Goal: Task Accomplishment & Management: Manage account settings

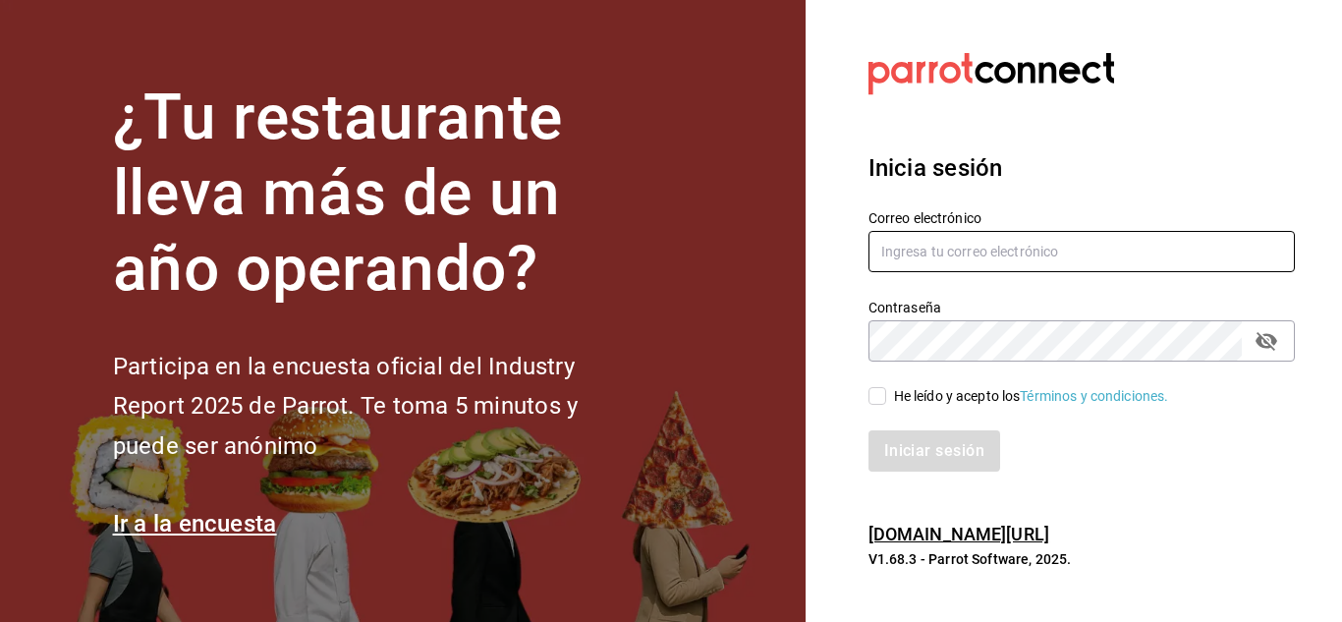
type input "gerencia@desquite.mx"
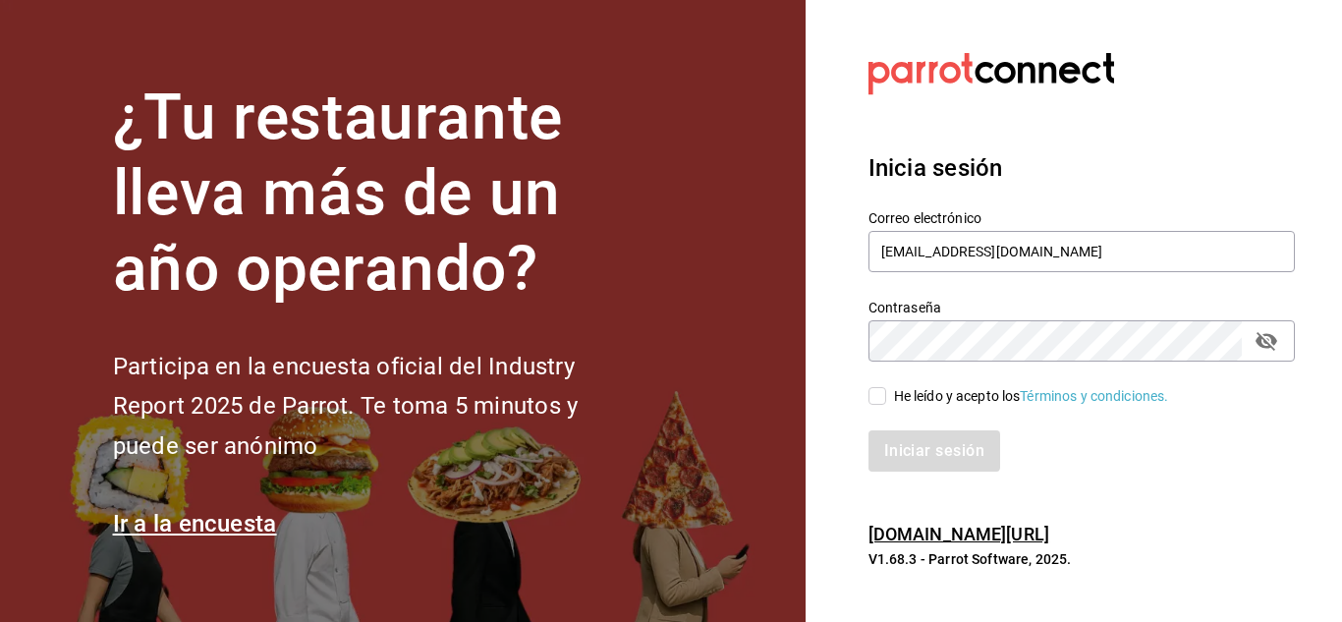
click at [877, 392] on input "He leído y acepto los Términos y condiciones." at bounding box center [878, 396] width 18 height 18
checkbox input "true"
click at [922, 461] on button "Iniciar sesión" at bounding box center [936, 450] width 134 height 41
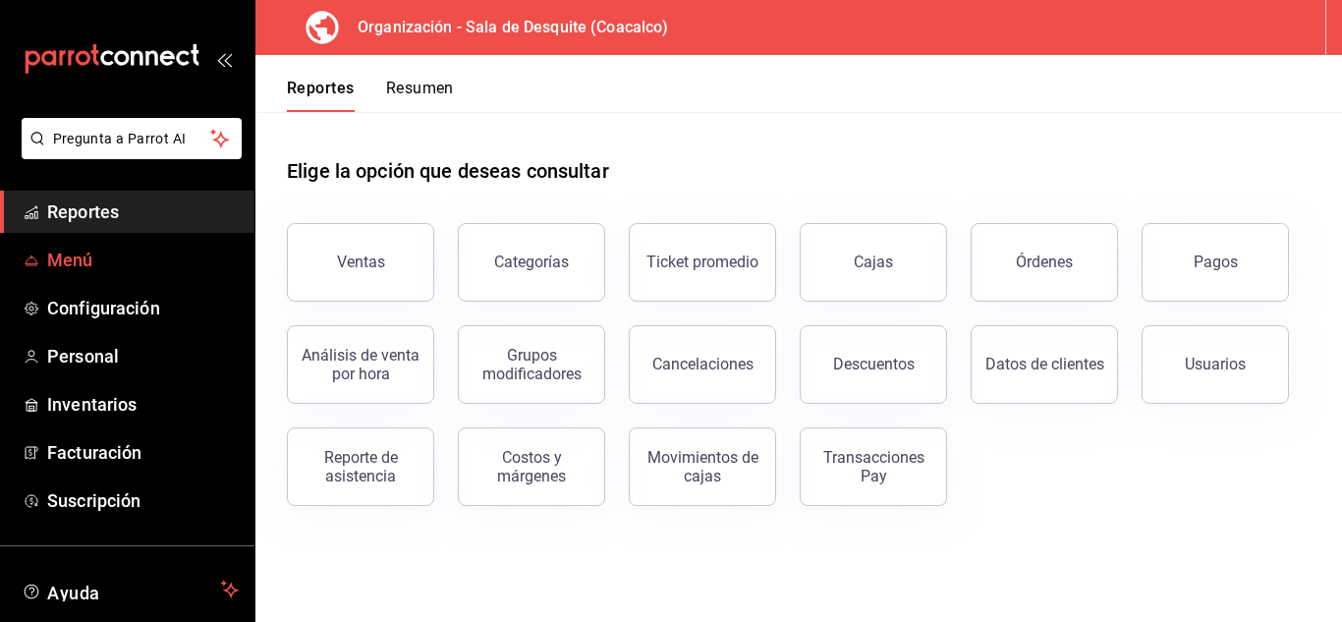
click at [71, 262] on span "Menú" at bounding box center [143, 260] width 192 height 27
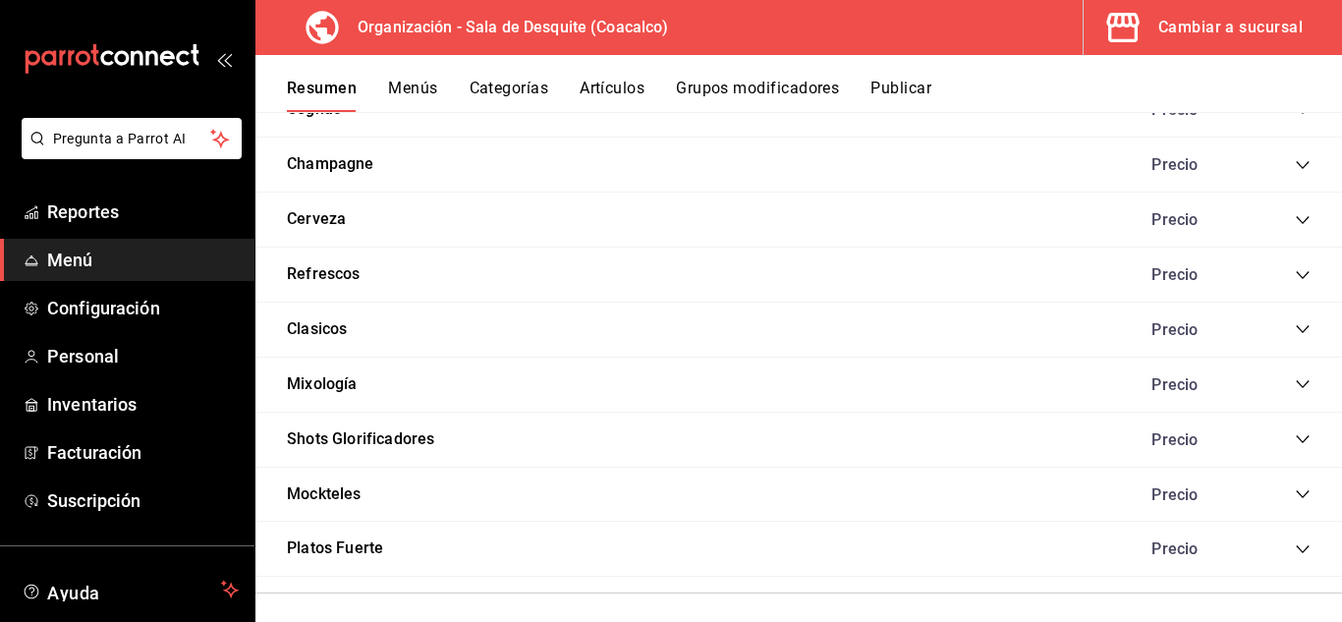
scroll to position [2433, 0]
click at [332, 387] on button "Mixología" at bounding box center [322, 382] width 71 height 23
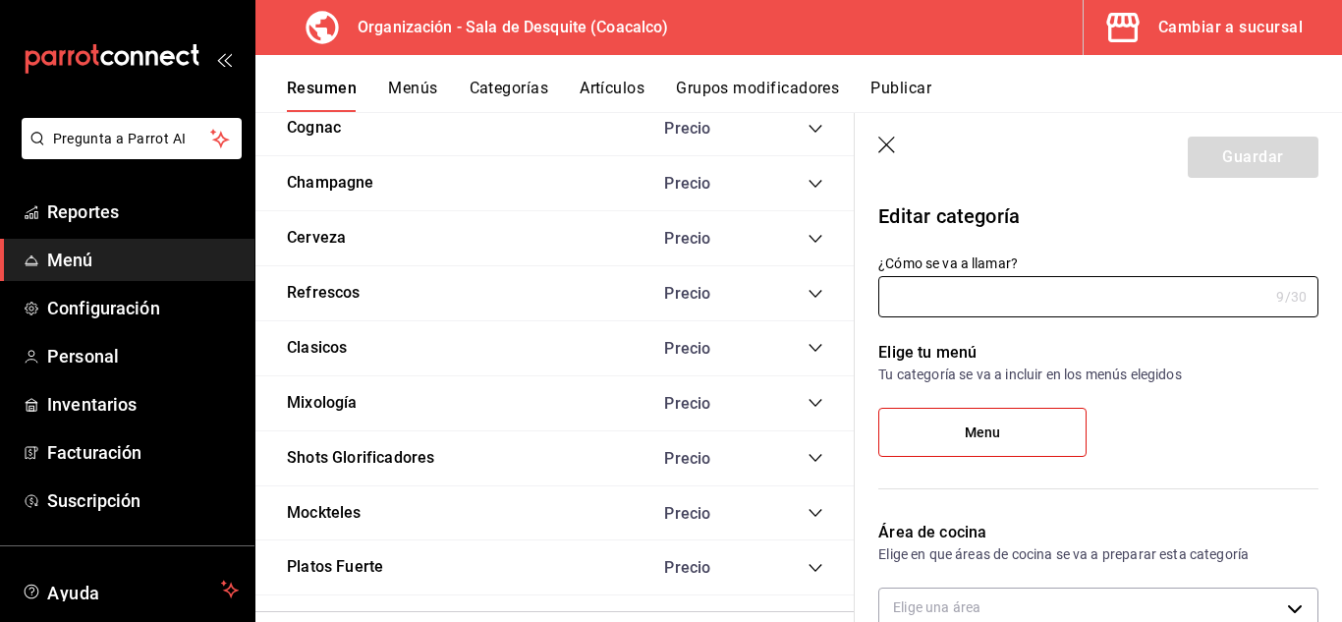
type input "Mixología"
type input "221755714886762"
type input "e9a3730d-e1df-4c9f-b4f7-b50c8000d11a"
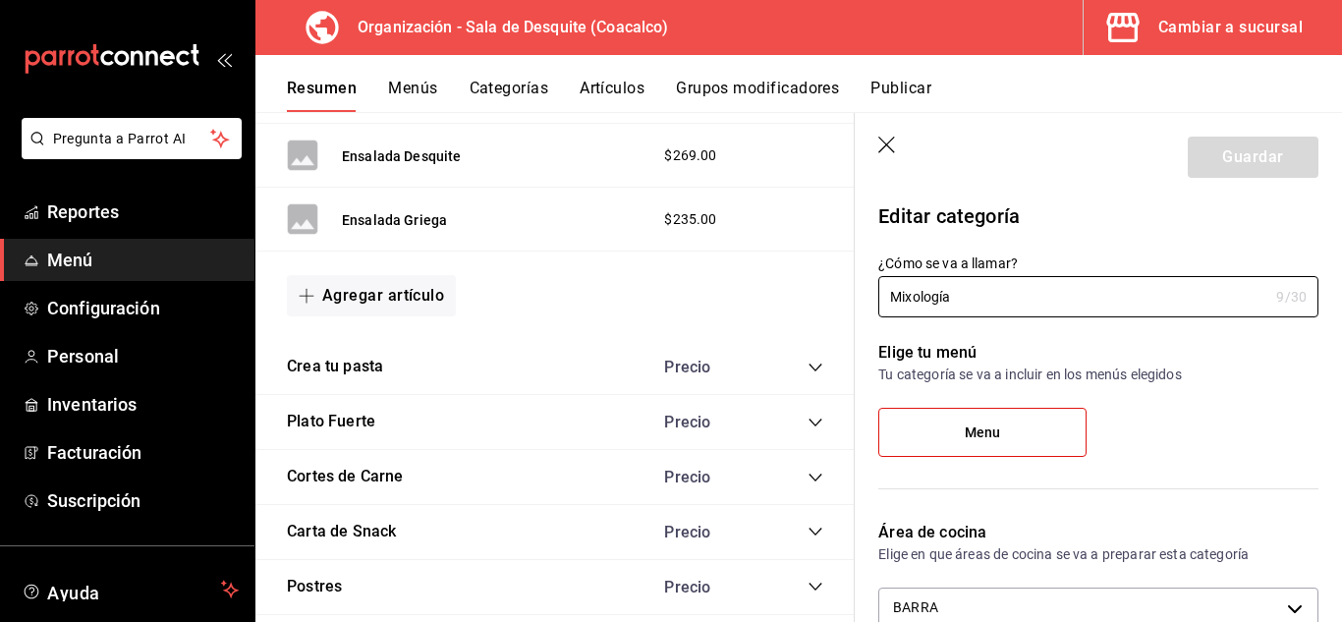
scroll to position [1369, 0]
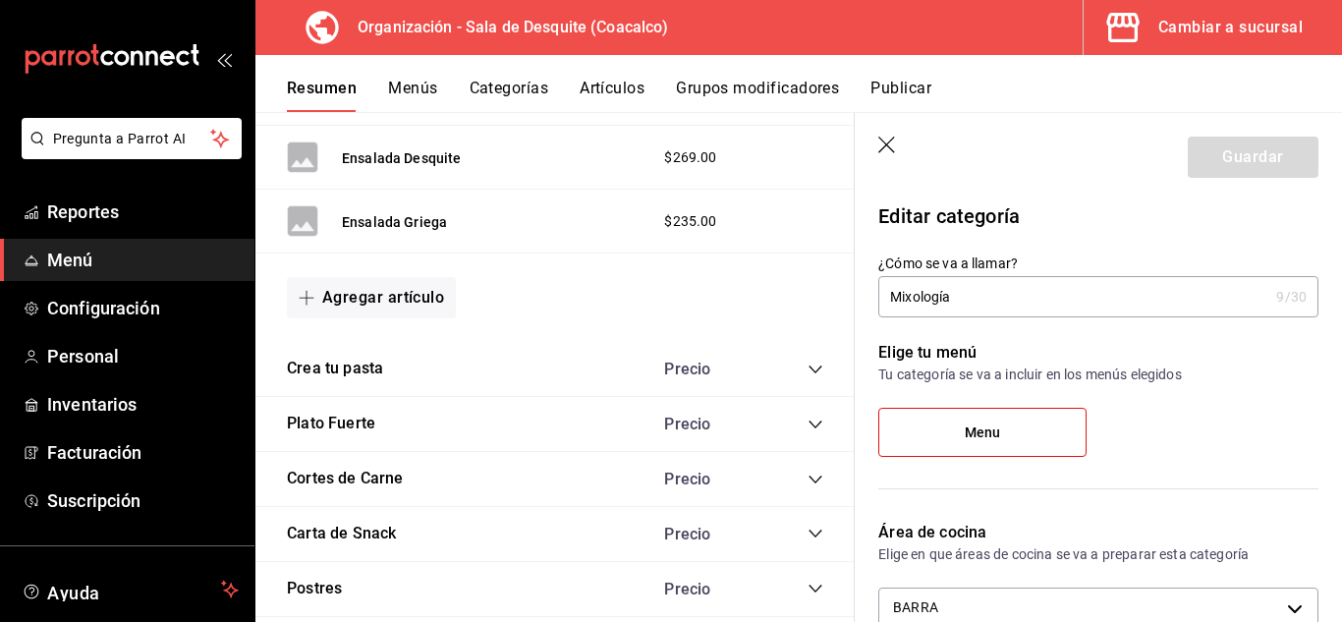
click at [887, 147] on icon "button" at bounding box center [888, 147] width 20 height 20
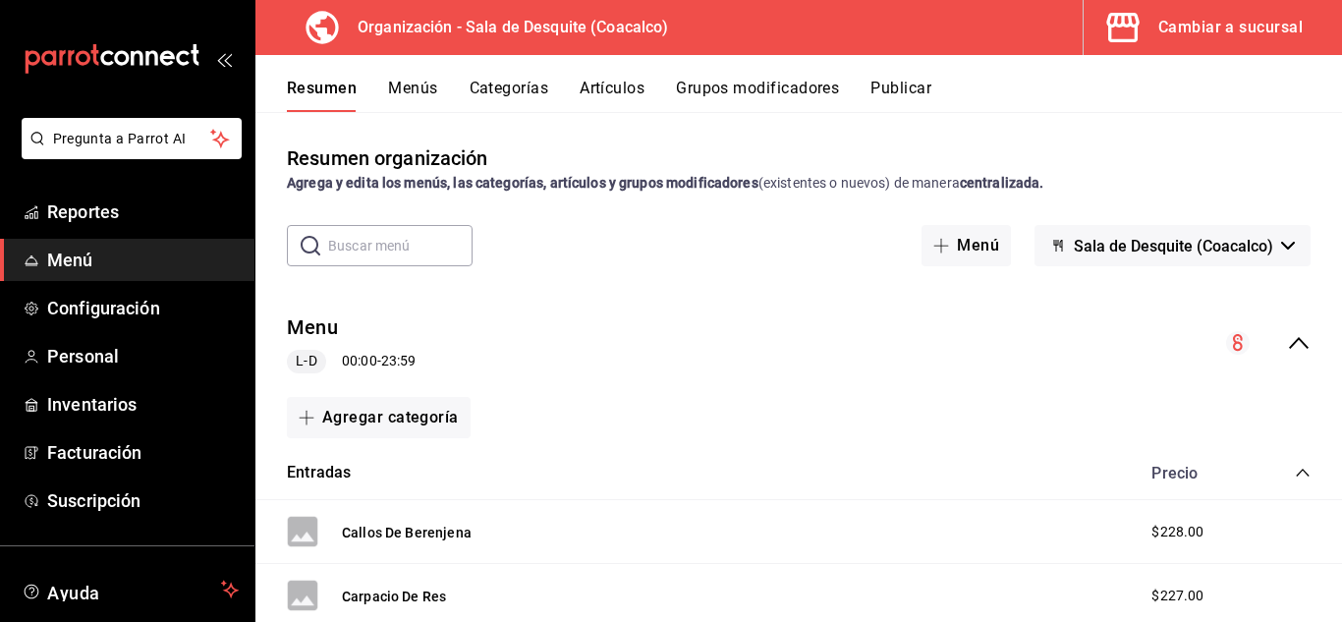
click at [413, 88] on button "Menús" at bounding box center [412, 95] width 49 height 33
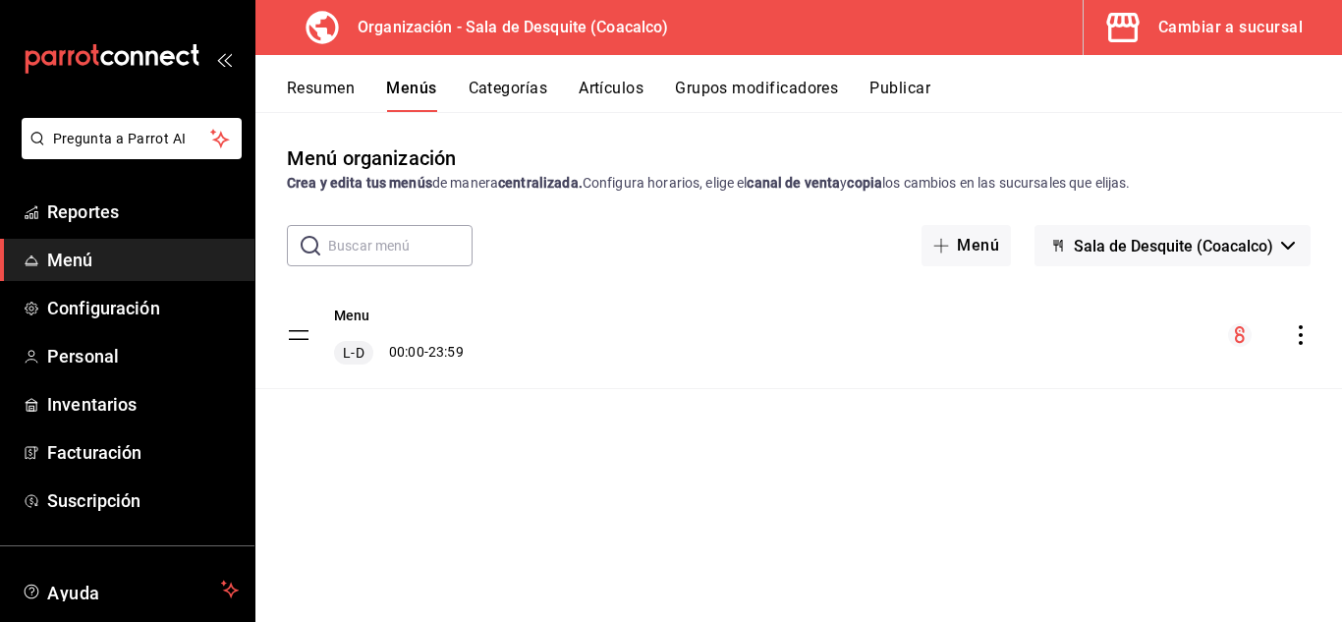
click at [509, 92] on button "Categorías" at bounding box center [509, 95] width 80 height 33
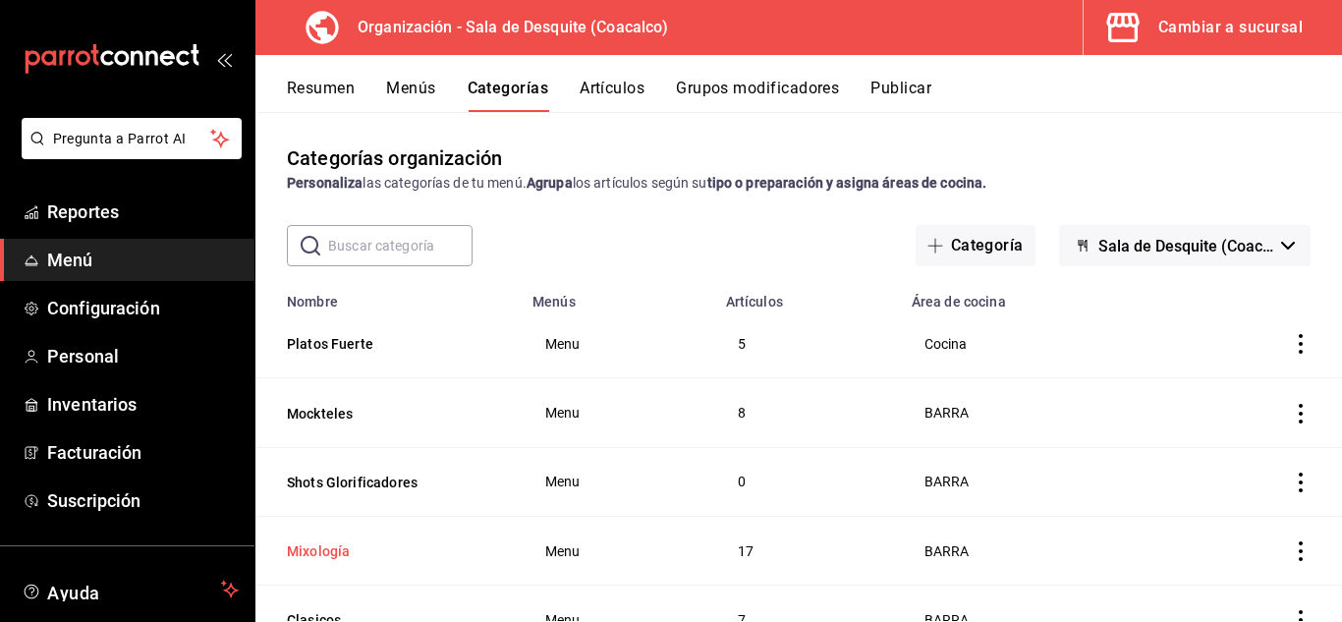
click at [307, 550] on button "Mixología" at bounding box center [385, 551] width 197 height 20
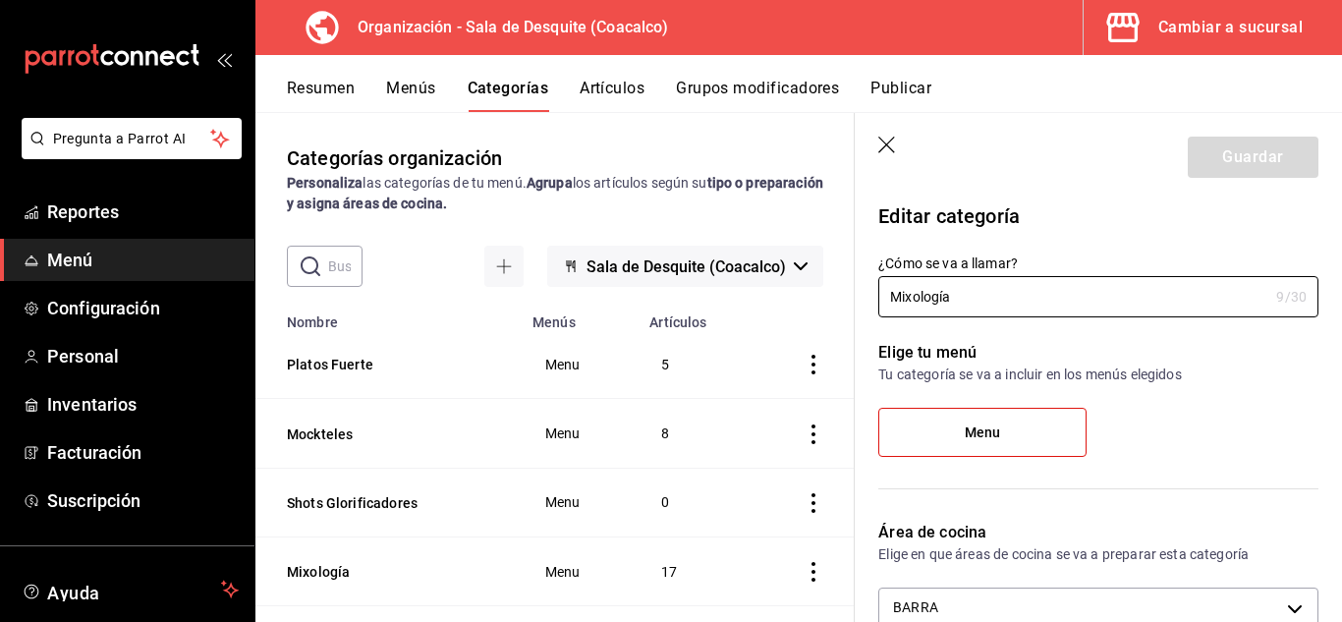
click at [663, 403] on td "8" at bounding box center [694, 433] width 113 height 69
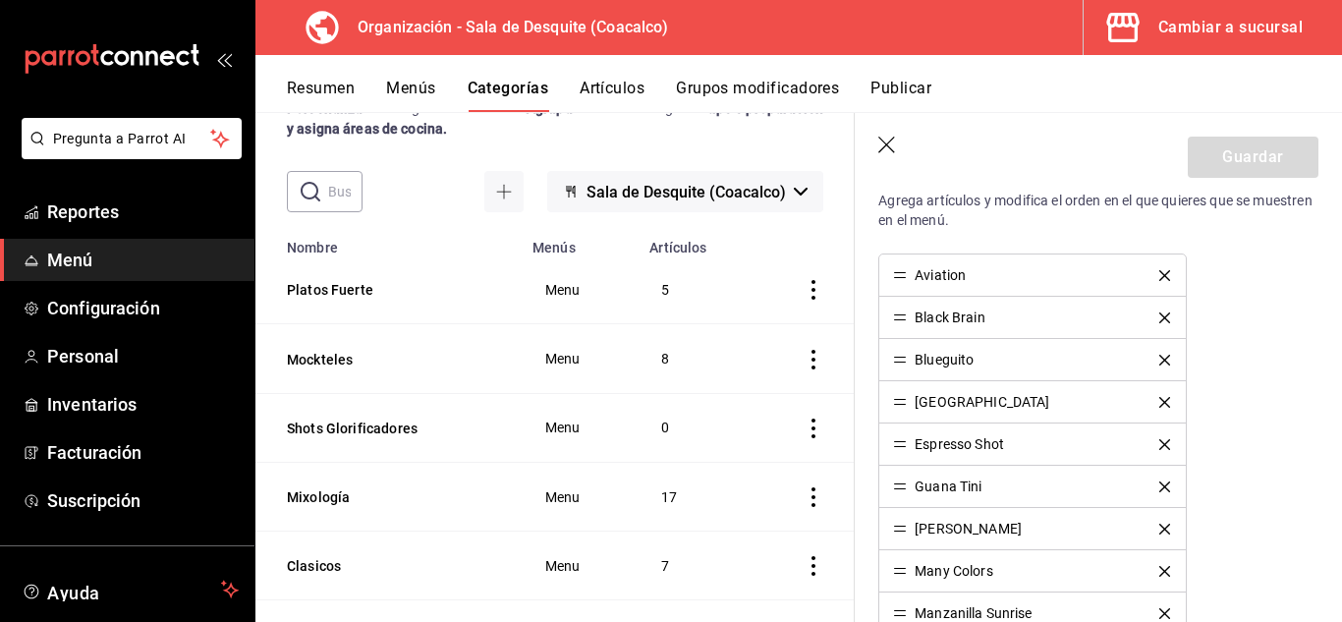
scroll to position [527, 0]
click at [812, 426] on icon "actions" at bounding box center [814, 429] width 4 height 20
click at [363, 420] on div at bounding box center [671, 311] width 1342 height 622
click at [363, 420] on button "Shots Glorificadores" at bounding box center [385, 429] width 197 height 20
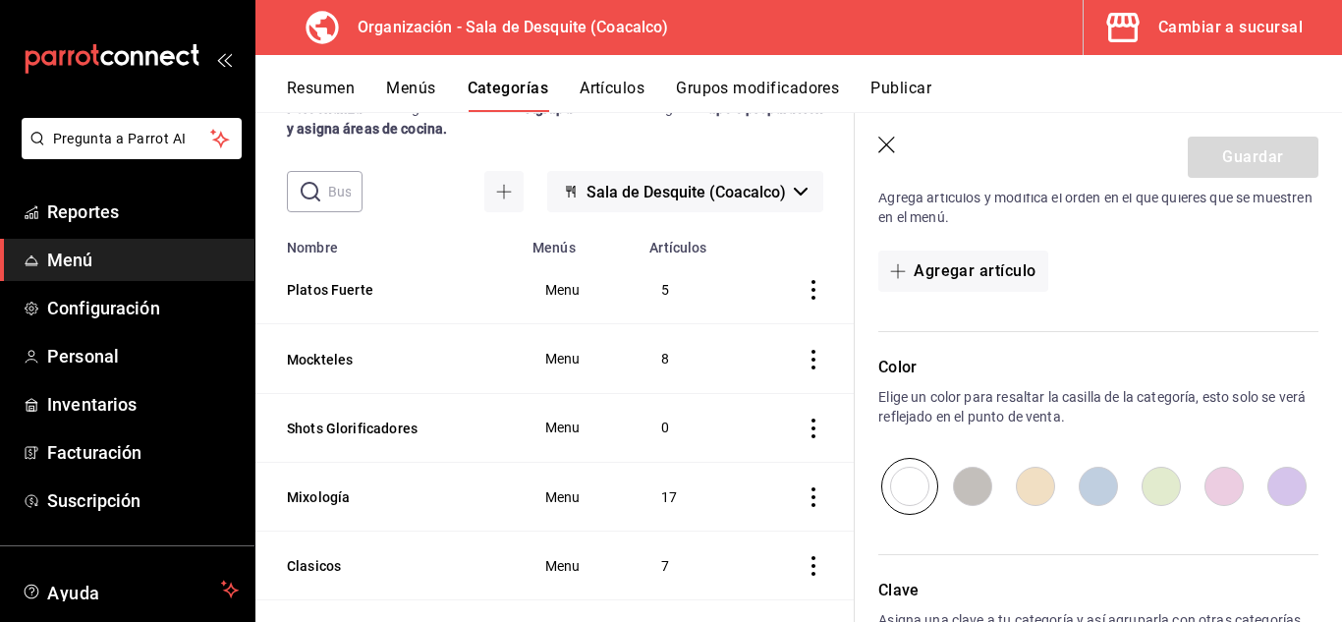
type input "e9a3730d-e1df-4c9f-b4f7-b50c8000d11a"
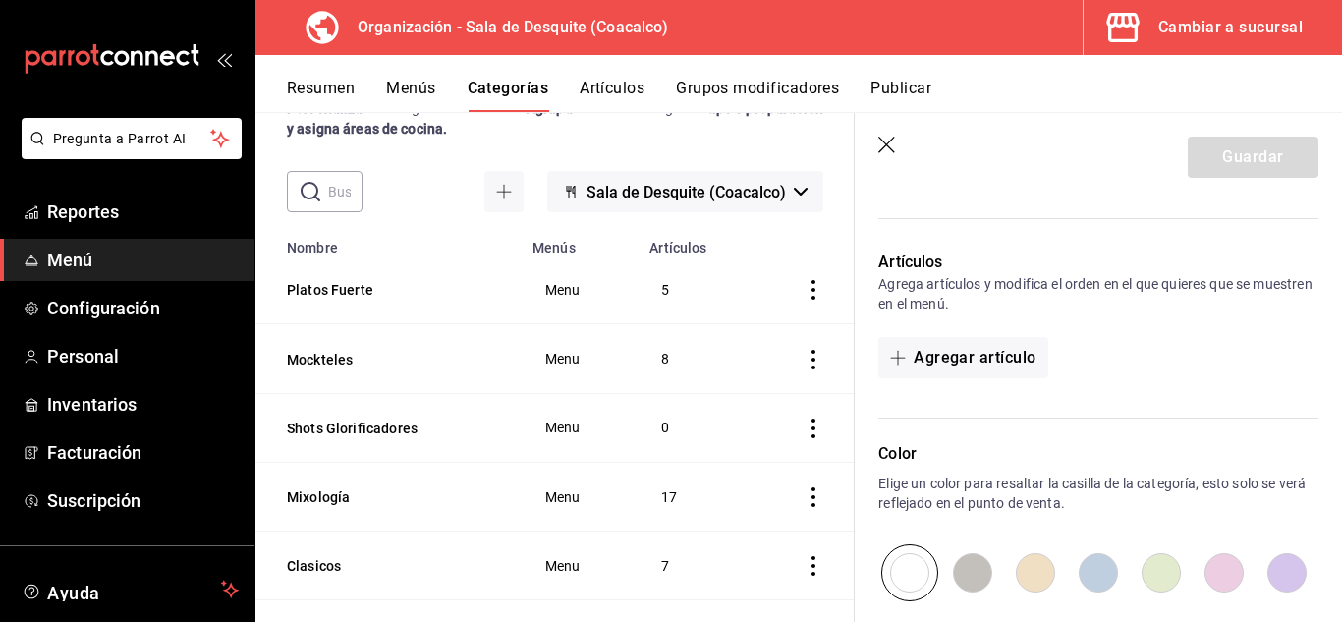
scroll to position [439, 0]
click at [995, 364] on button "Agregar artículo" at bounding box center [962, 358] width 169 height 41
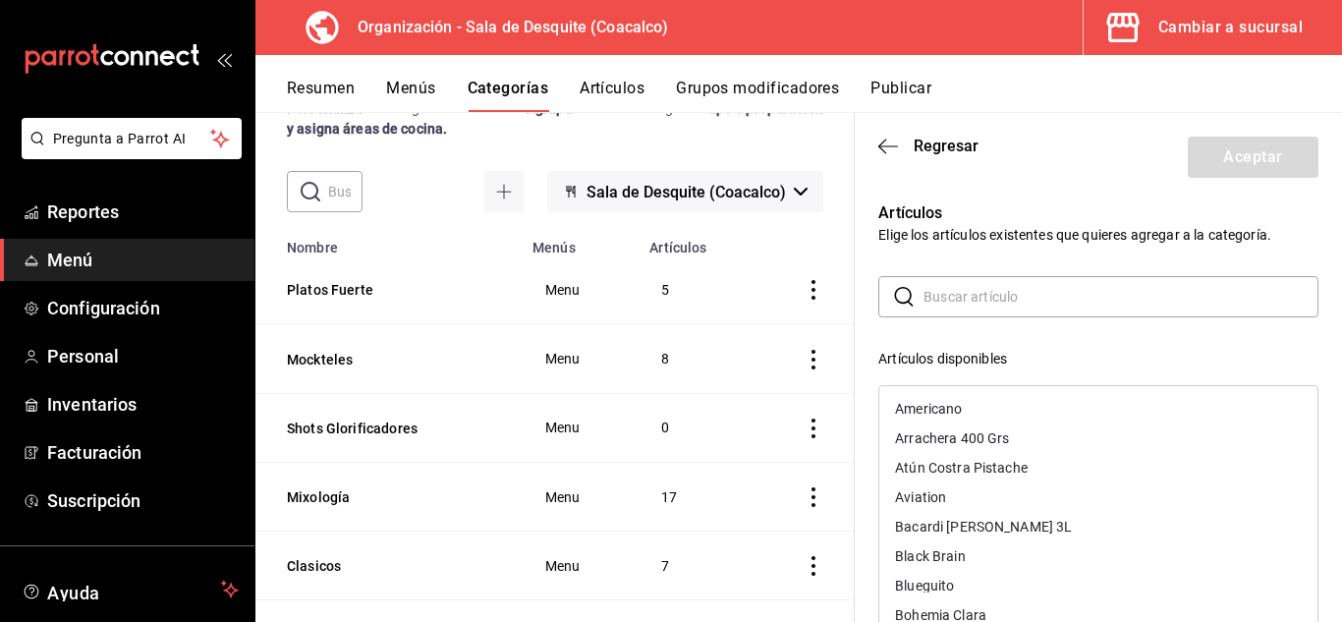
click at [941, 294] on input "text" at bounding box center [1121, 296] width 395 height 39
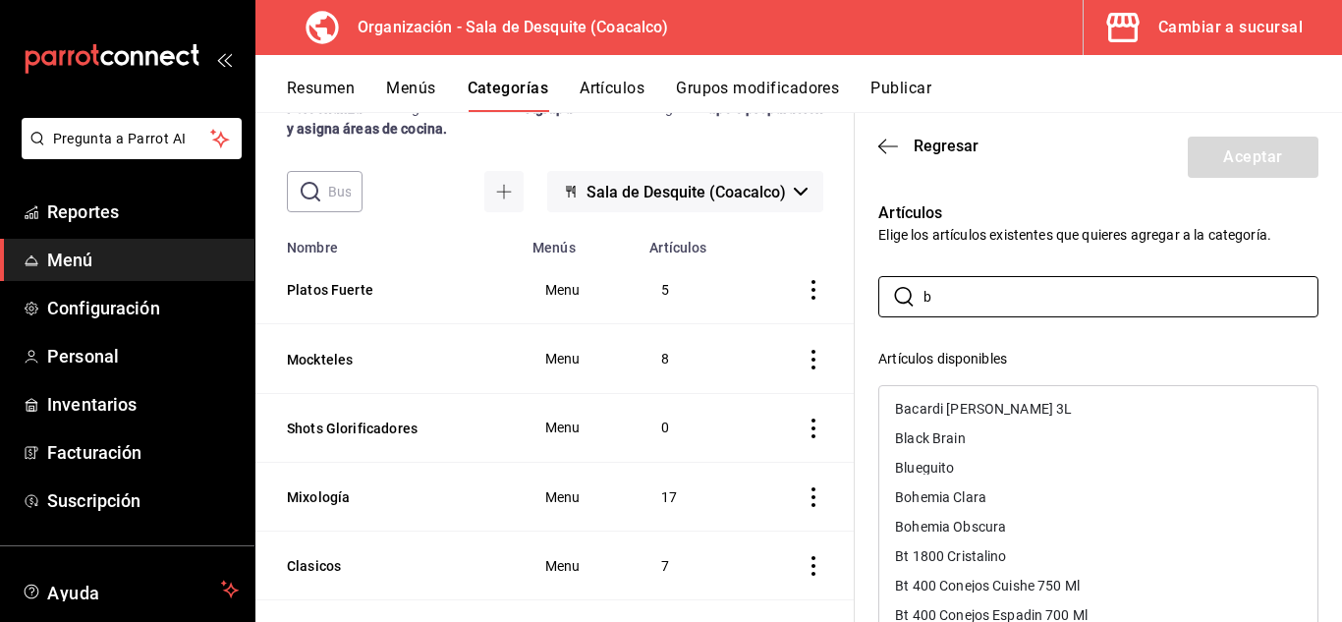
type input "b"
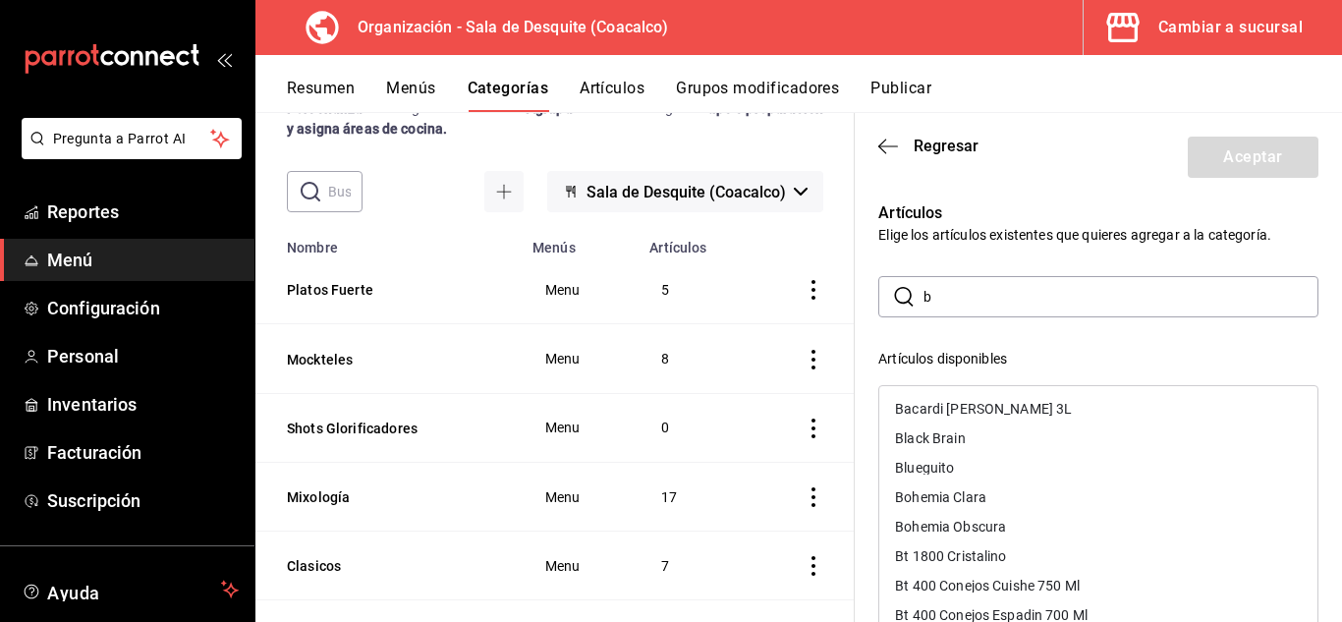
click at [936, 439] on div "Black Brain" at bounding box center [930, 438] width 70 height 14
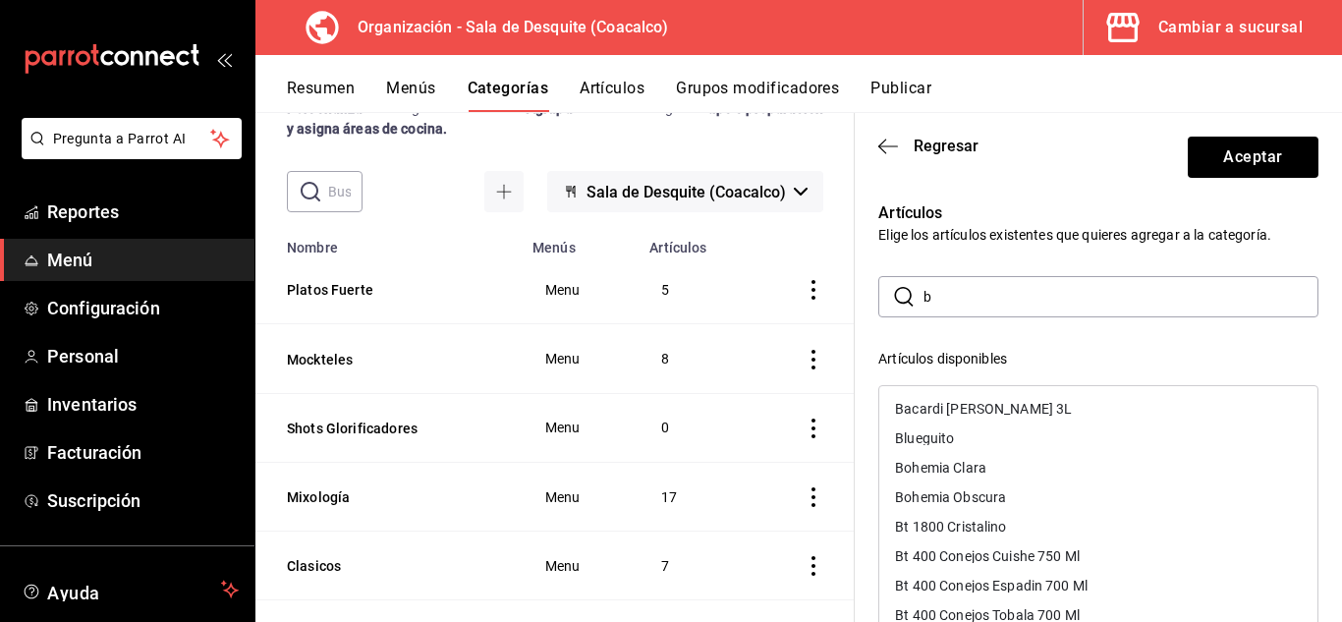
click at [955, 296] on input "b" at bounding box center [1121, 296] width 395 height 39
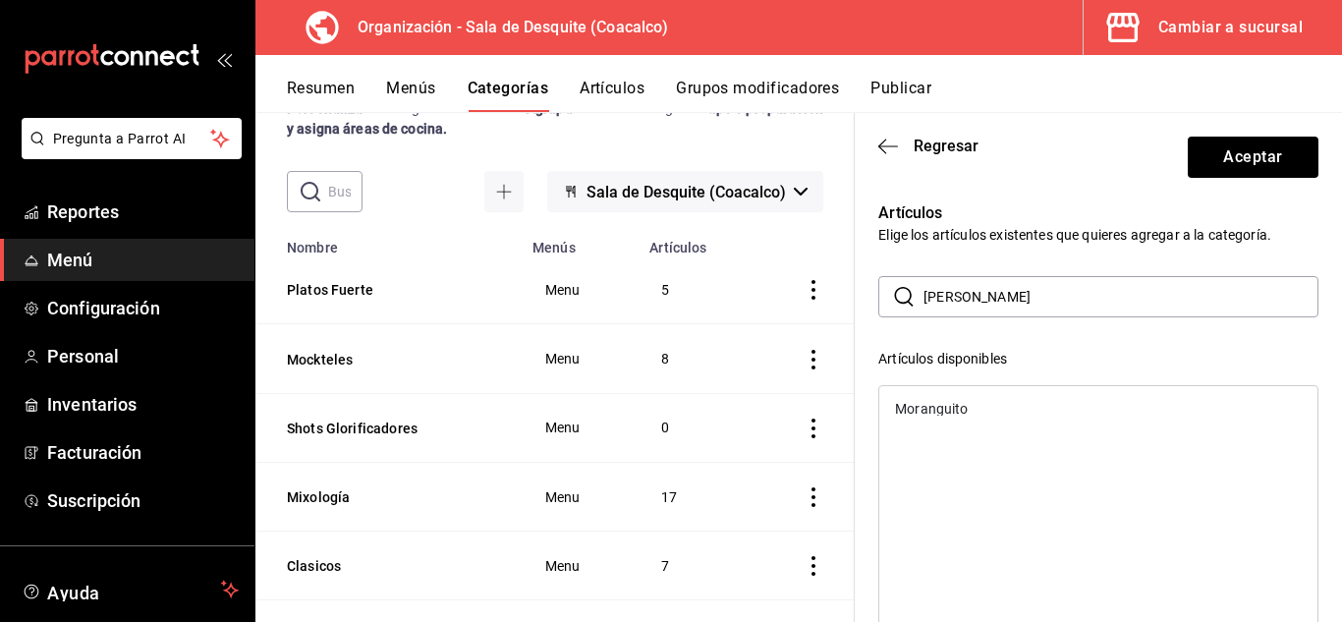
click at [929, 410] on div "Moranguito" at bounding box center [931, 409] width 73 height 14
click at [989, 291] on input "[PERSON_NAME]" at bounding box center [1121, 296] width 395 height 39
type input "m"
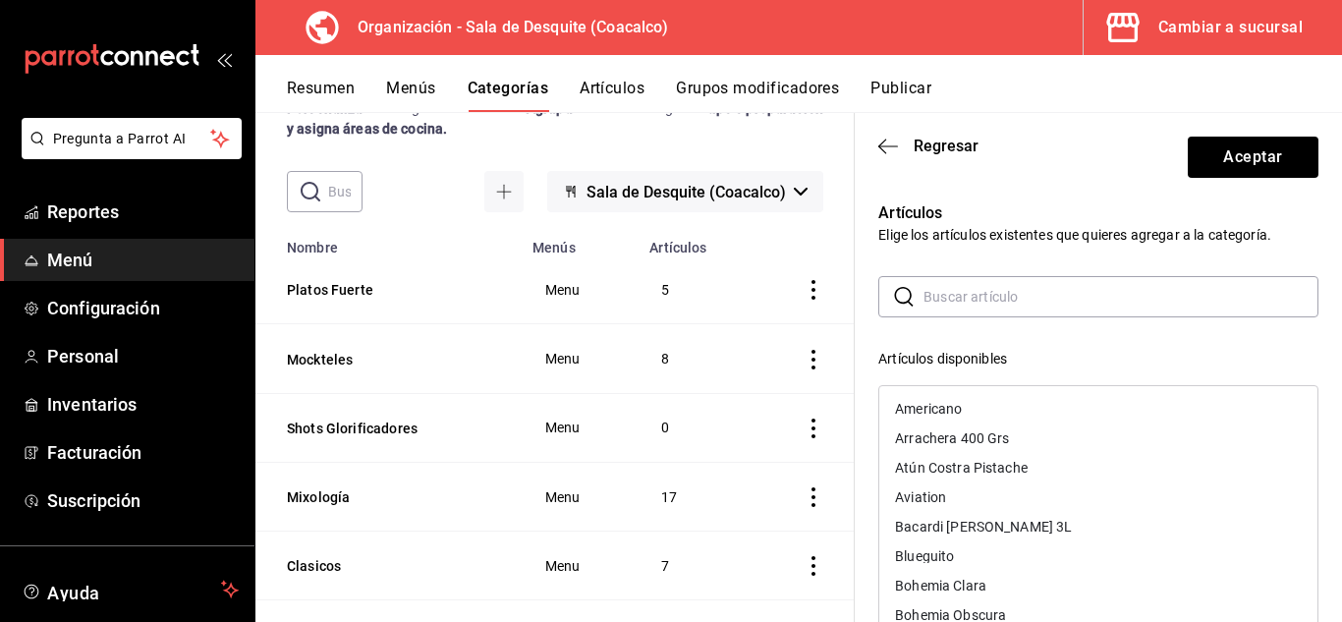
scroll to position [50, 0]
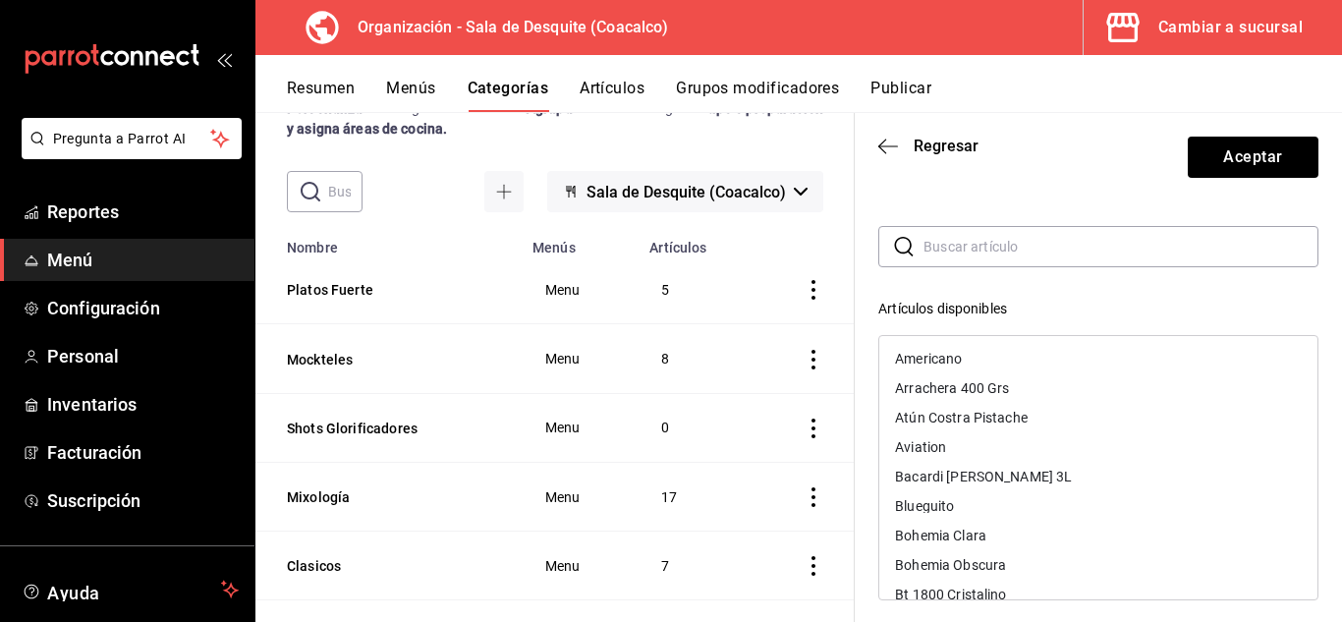
click at [971, 252] on input "text" at bounding box center [1121, 246] width 395 height 39
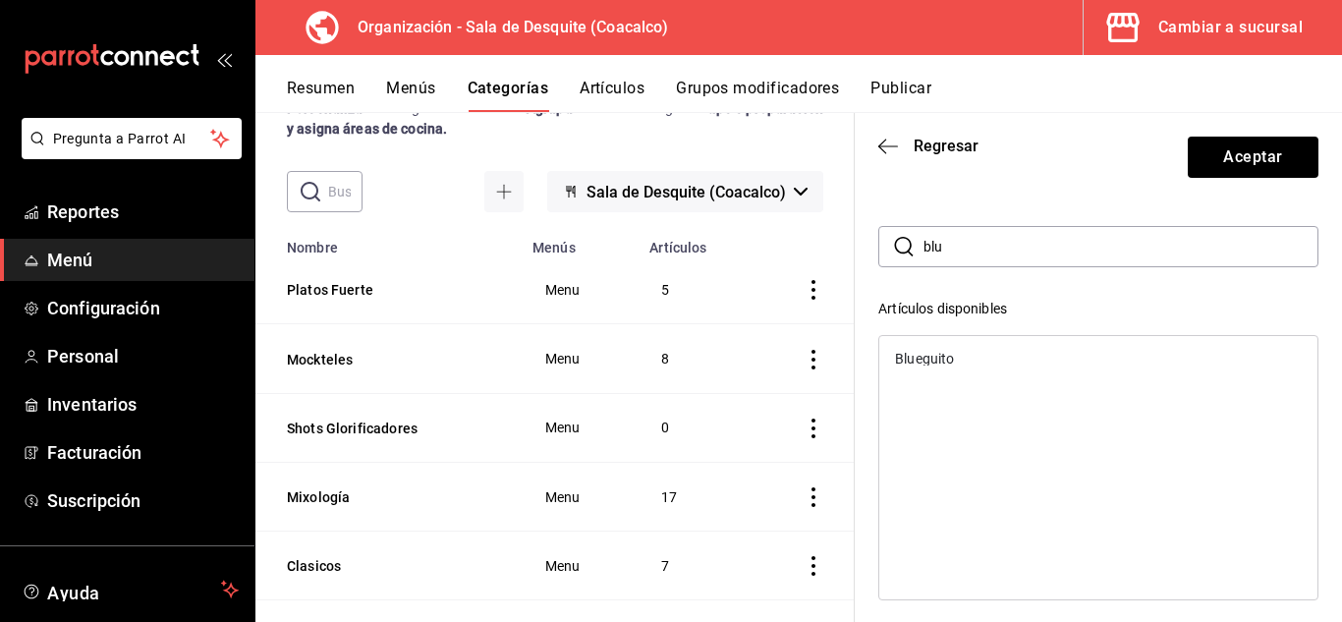
click at [917, 354] on div "Blueguito" at bounding box center [924, 359] width 59 height 14
click at [957, 249] on input "blu" at bounding box center [1121, 246] width 395 height 39
type input "b"
click at [933, 362] on div "Espresso Shot" at bounding box center [939, 359] width 89 height 14
click at [978, 250] on input "espre" at bounding box center [1121, 246] width 395 height 39
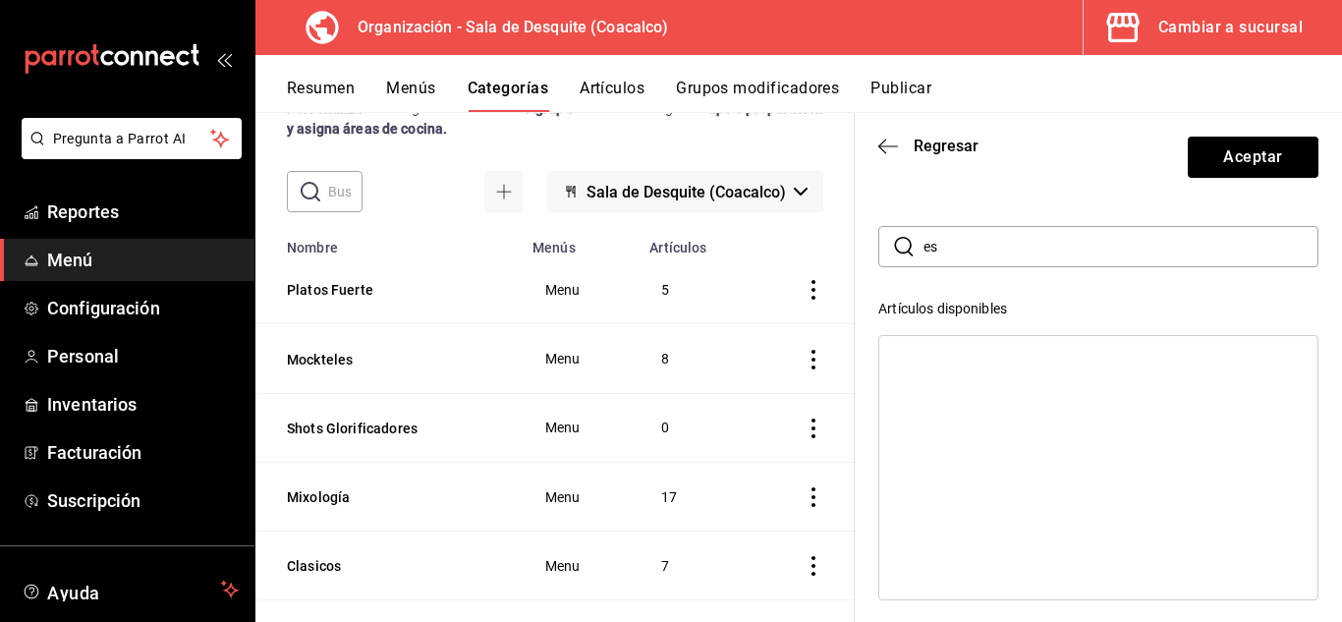
type input "e"
type input "many"
click at [961, 359] on div "Many Colors" at bounding box center [934, 359] width 78 height 14
click at [1223, 167] on button "Aceptar" at bounding box center [1253, 157] width 131 height 41
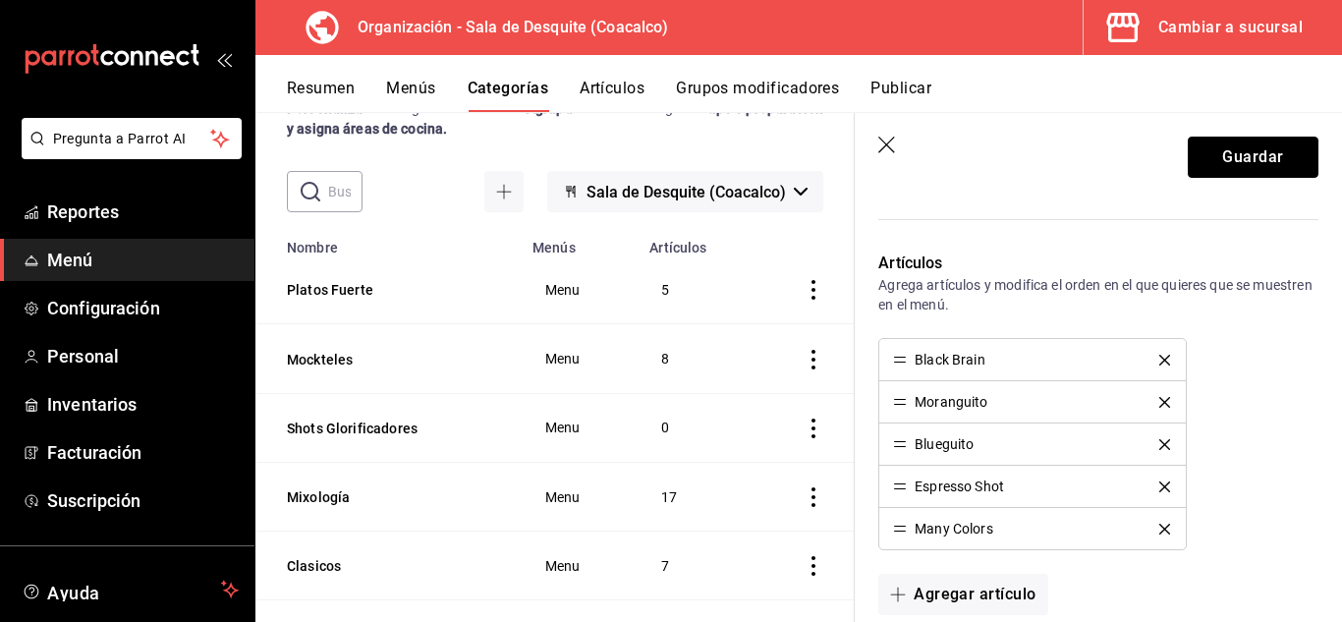
click at [1223, 167] on button "Guardar" at bounding box center [1253, 157] width 131 height 41
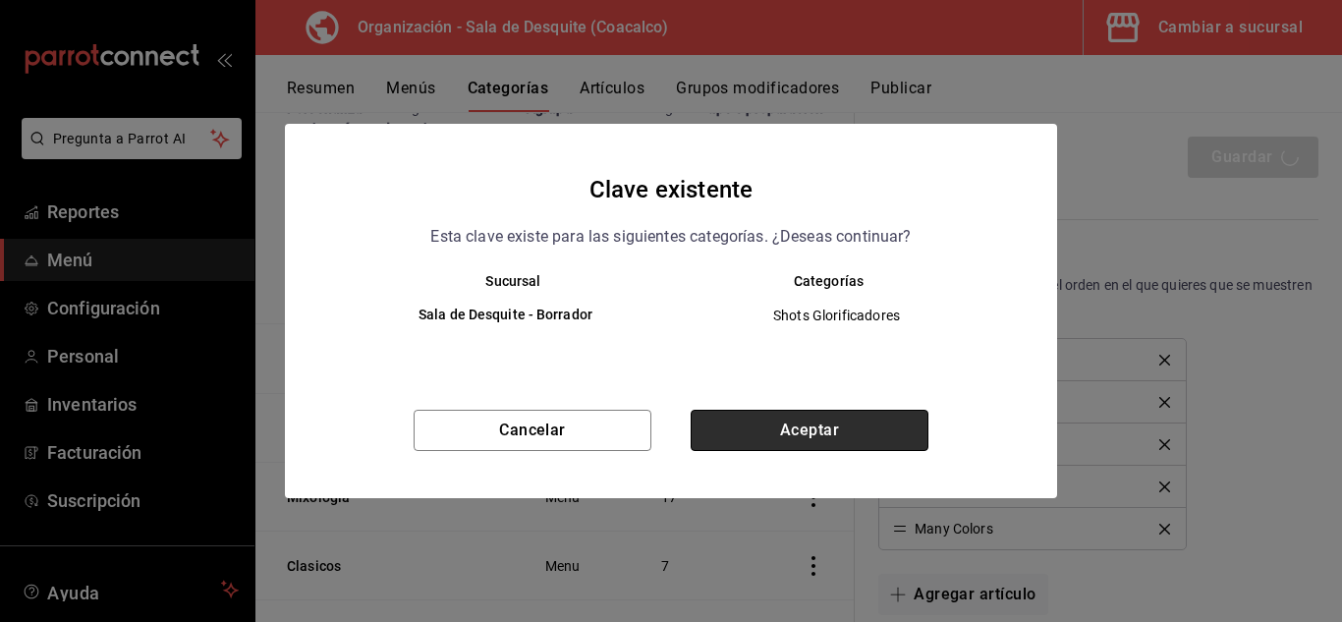
click at [772, 427] on button "Aceptar" at bounding box center [810, 430] width 238 height 41
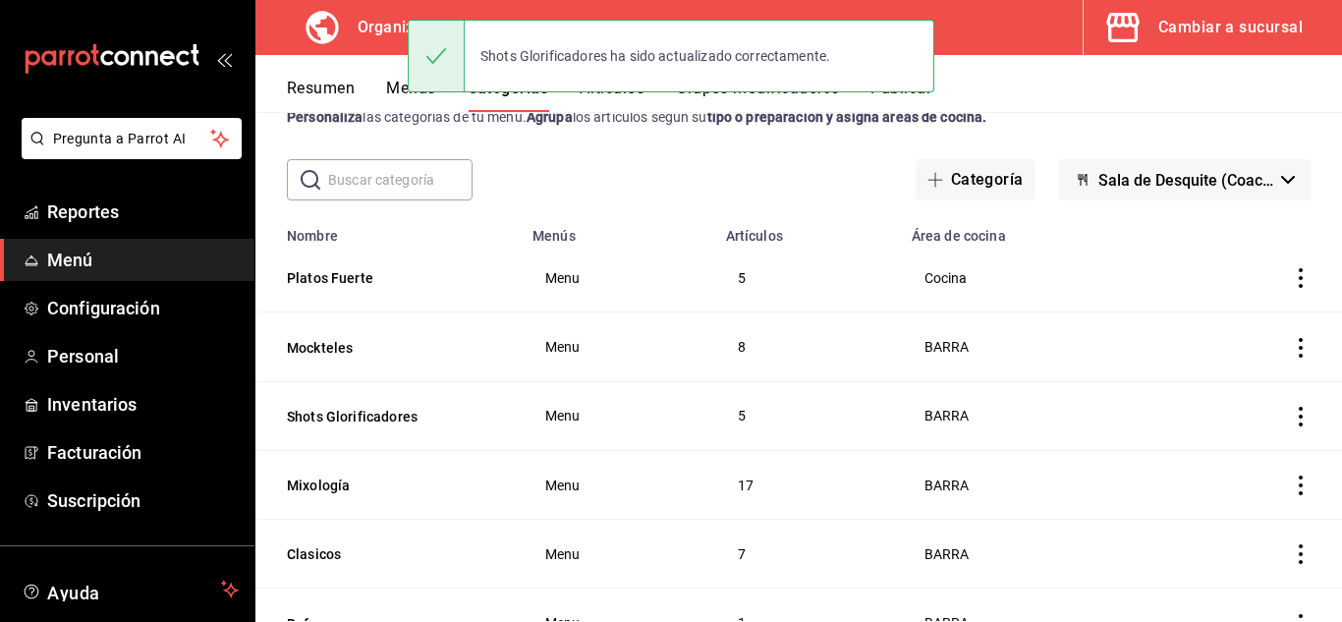
scroll to position [69, 0]
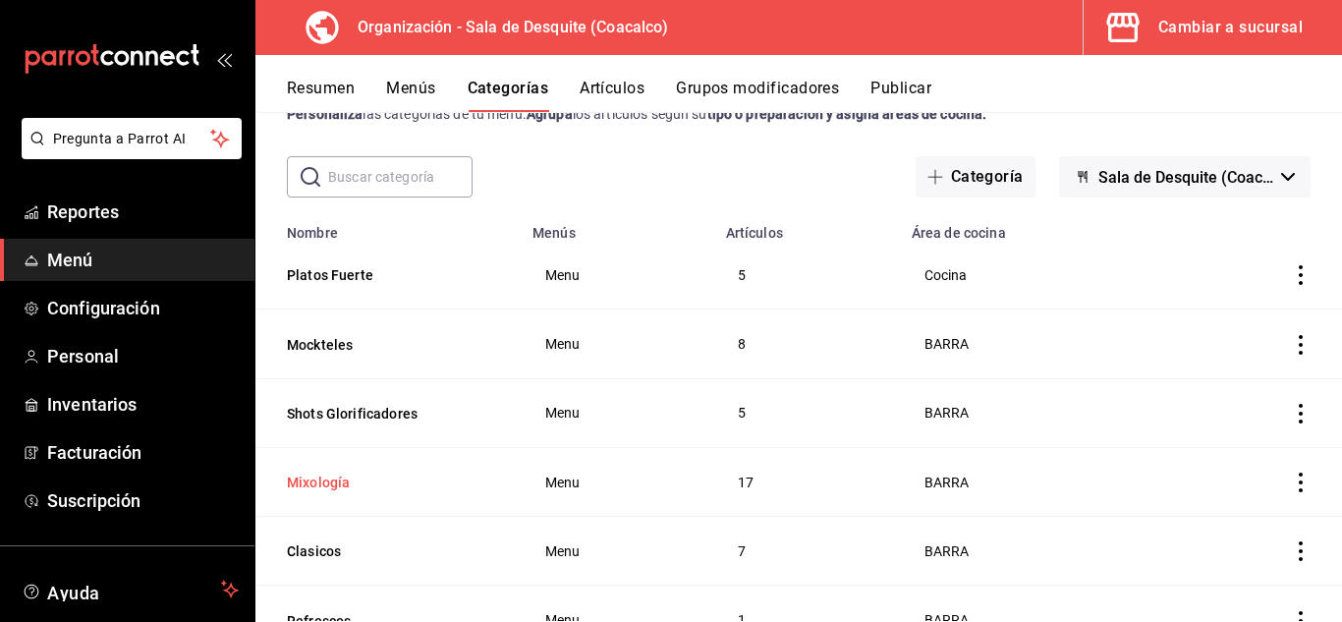
click at [311, 483] on button "Mixología" at bounding box center [385, 483] width 197 height 20
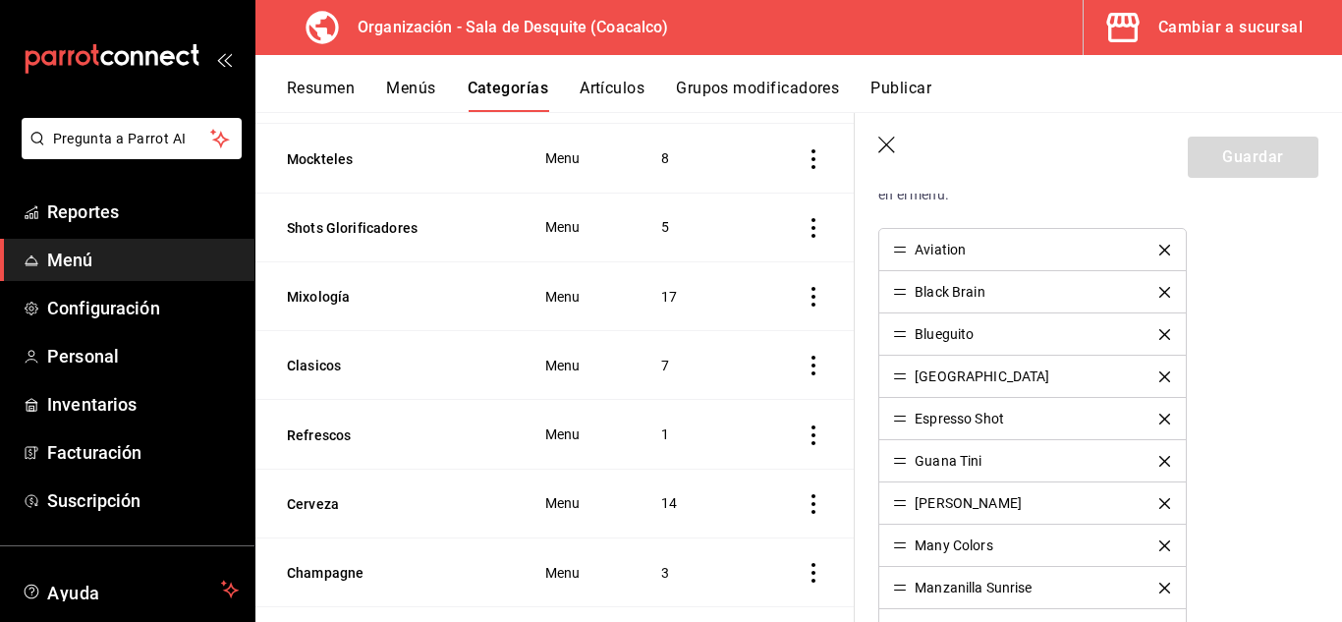
scroll to position [550, 0]
click at [1160, 291] on button "delete" at bounding box center [1165, 291] width 38 height 11
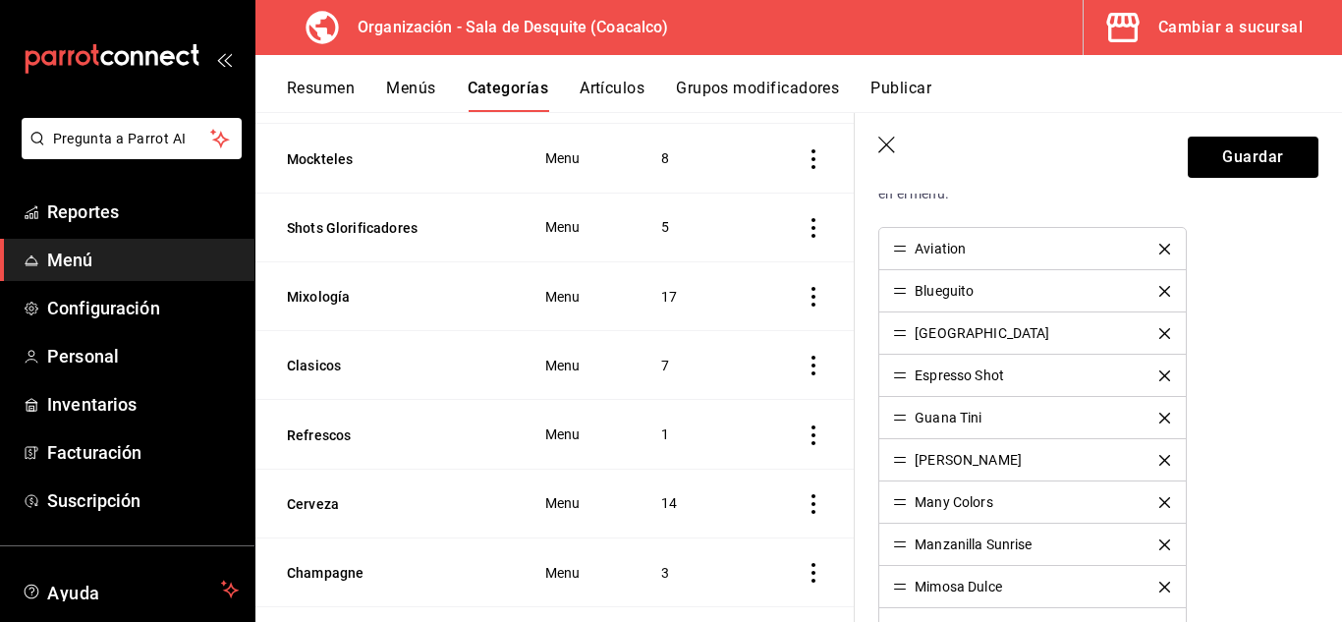
click at [1159, 290] on icon "delete" at bounding box center [1164, 291] width 11 height 11
click at [1153, 339] on div "Espresso Shot" at bounding box center [1032, 333] width 278 height 14
click at [1159, 332] on icon "delete" at bounding box center [1164, 333] width 11 height 11
click at [1159, 418] on icon "delete" at bounding box center [1164, 418] width 11 height 11
click at [1159, 503] on icon "delete" at bounding box center [1164, 502] width 11 height 11
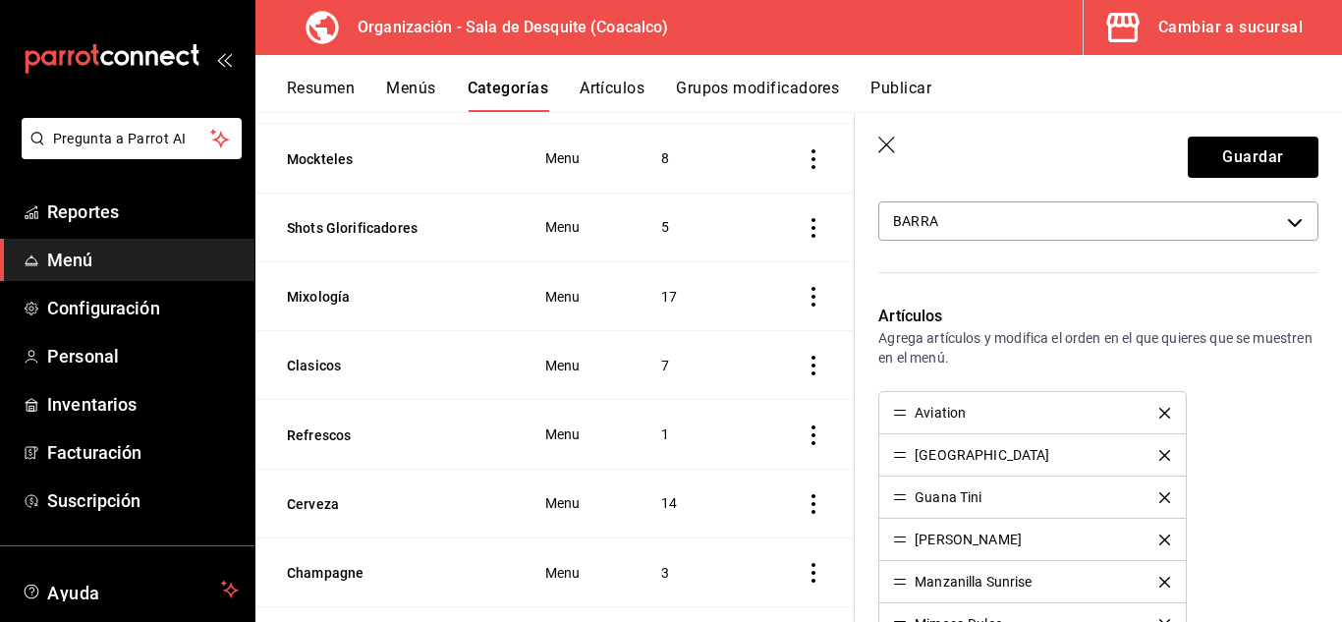
scroll to position [385, 0]
click at [1207, 163] on button "Guardar" at bounding box center [1253, 157] width 131 height 41
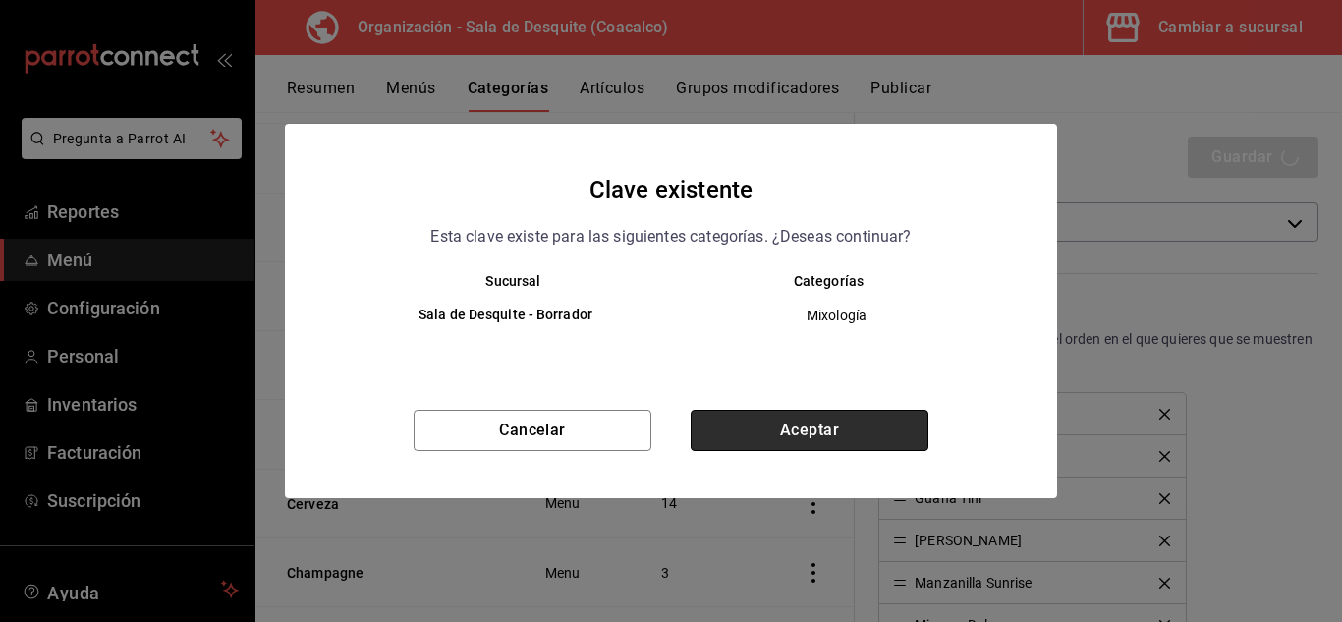
click at [747, 436] on button "Aceptar" at bounding box center [810, 430] width 238 height 41
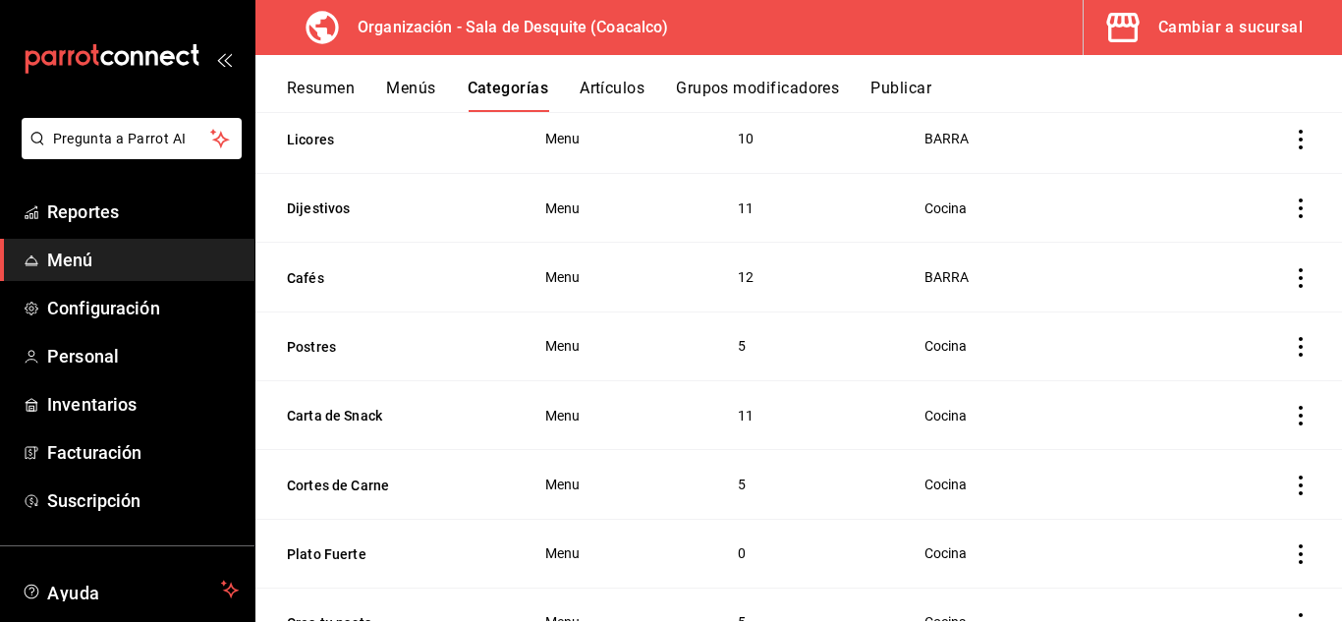
scroll to position [1348, 0]
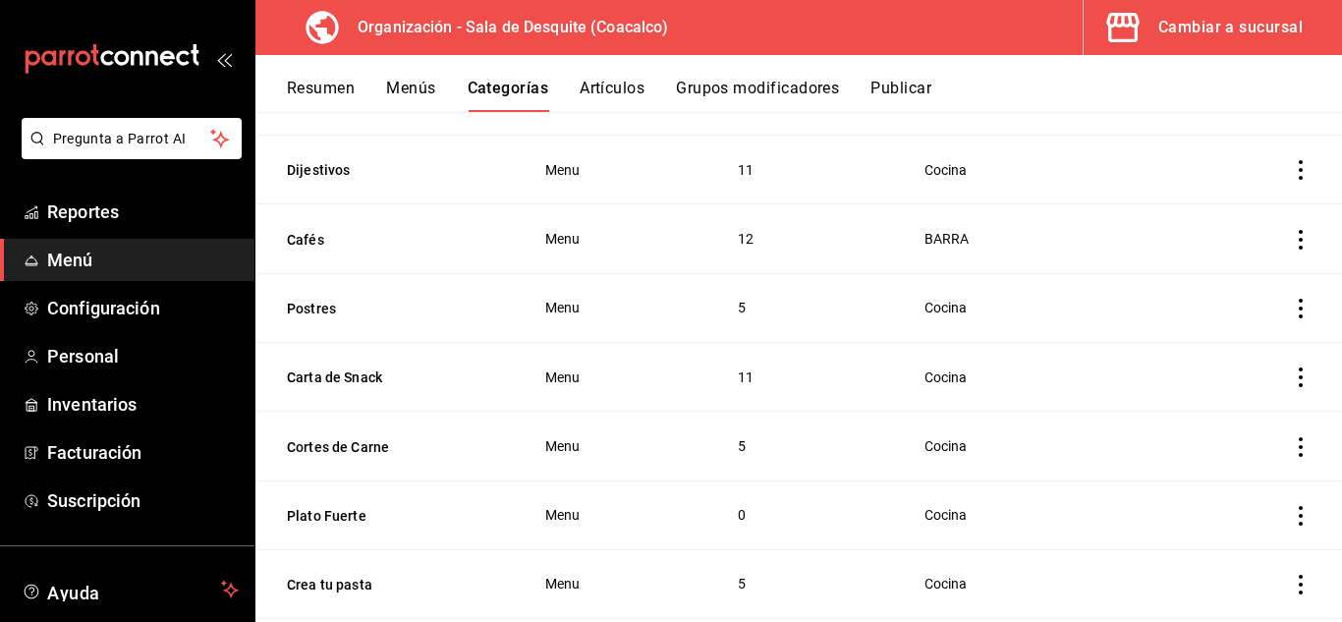
click at [1291, 506] on icon "actions" at bounding box center [1301, 516] width 20 height 20
click at [1231, 573] on span "Eliminar" at bounding box center [1227, 570] width 50 height 16
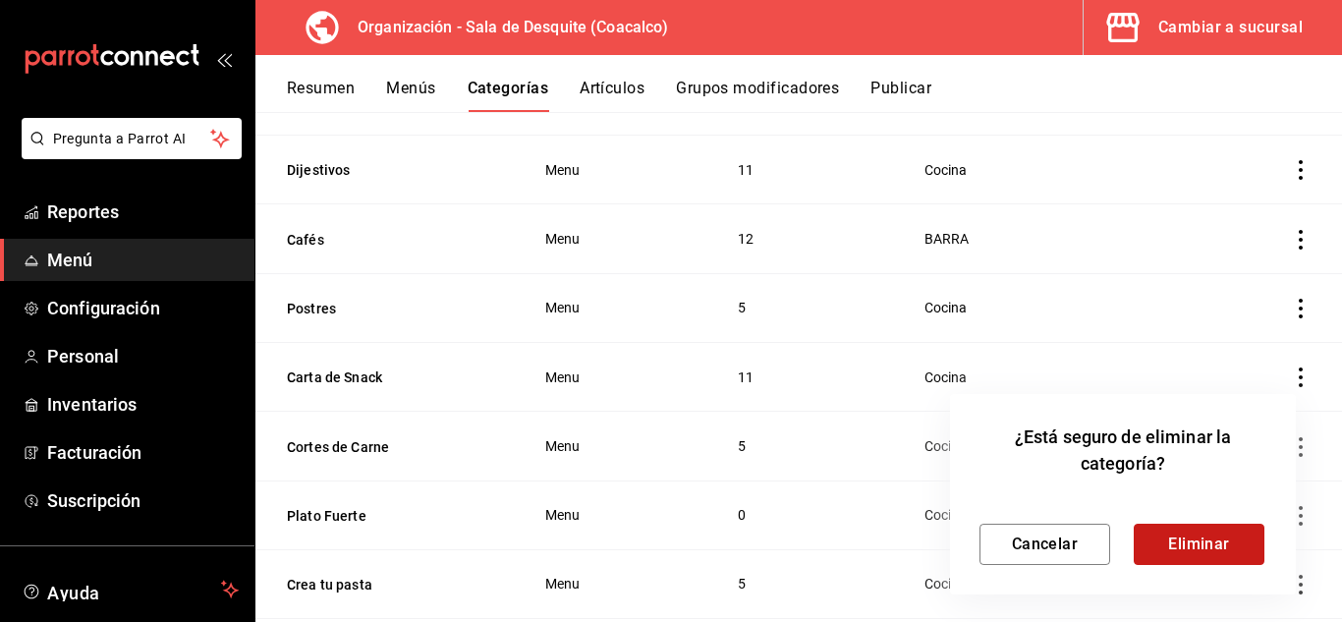
click at [1205, 544] on button "Eliminar" at bounding box center [1199, 544] width 131 height 41
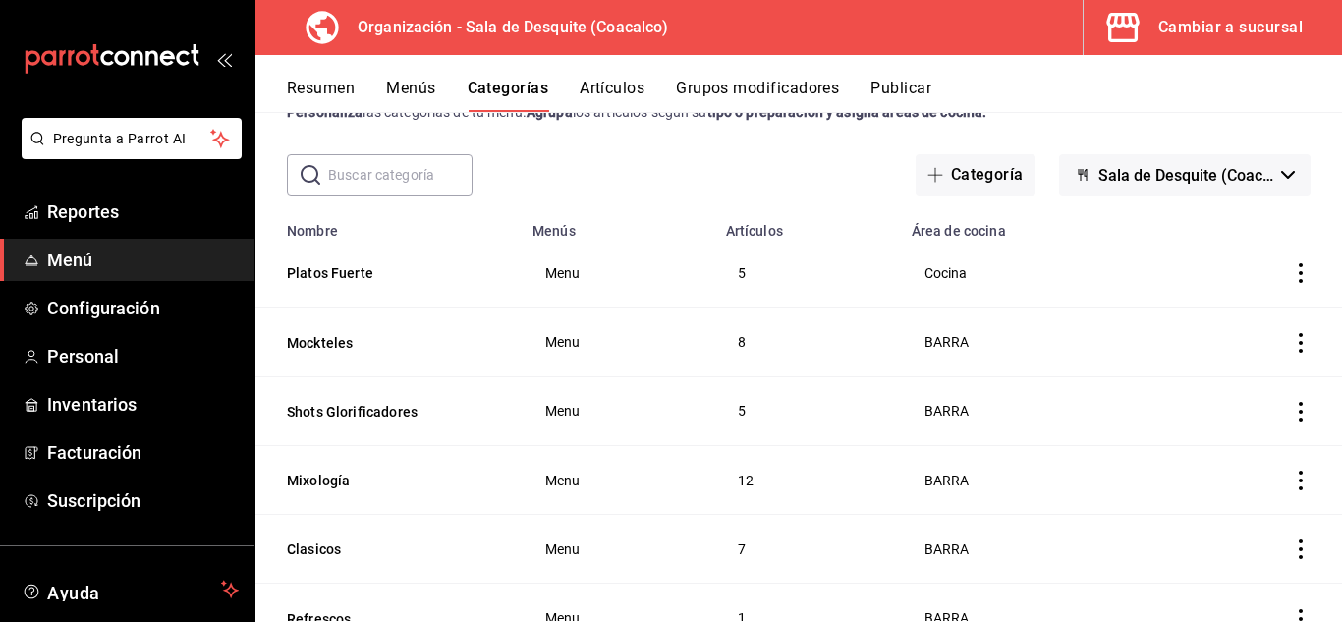
scroll to position [0, 0]
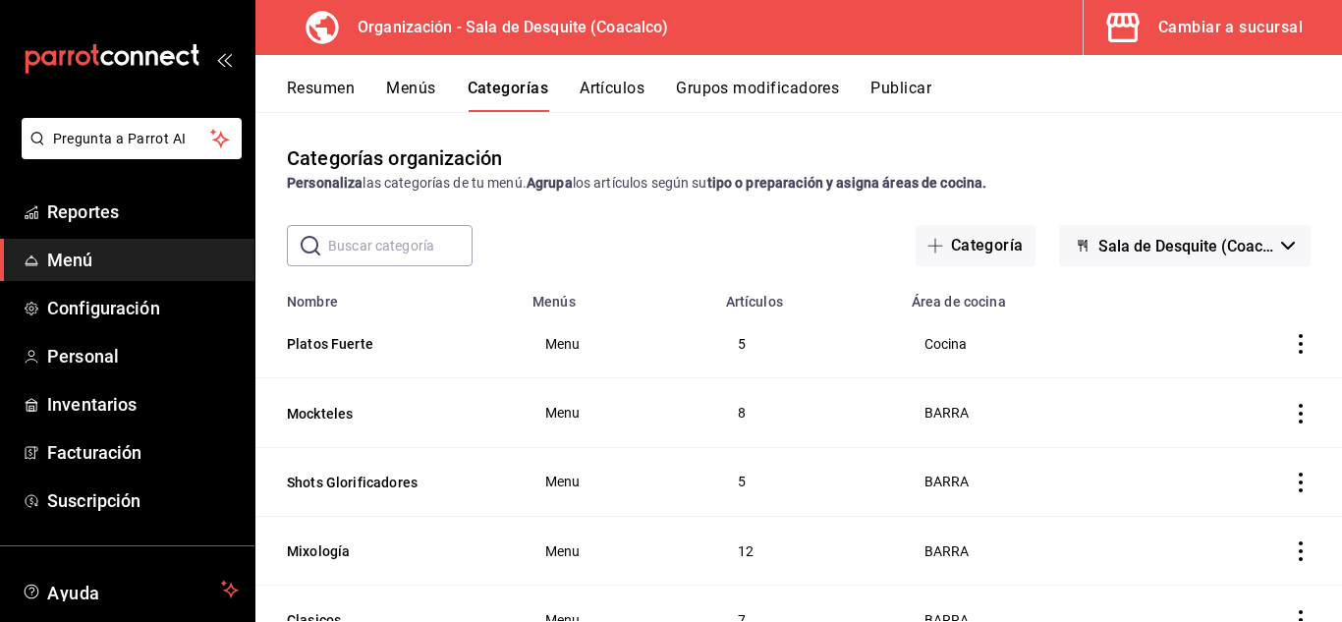
click at [1291, 340] on icon "actions" at bounding box center [1301, 344] width 20 height 20
click at [1254, 268] on div at bounding box center [671, 311] width 1342 height 622
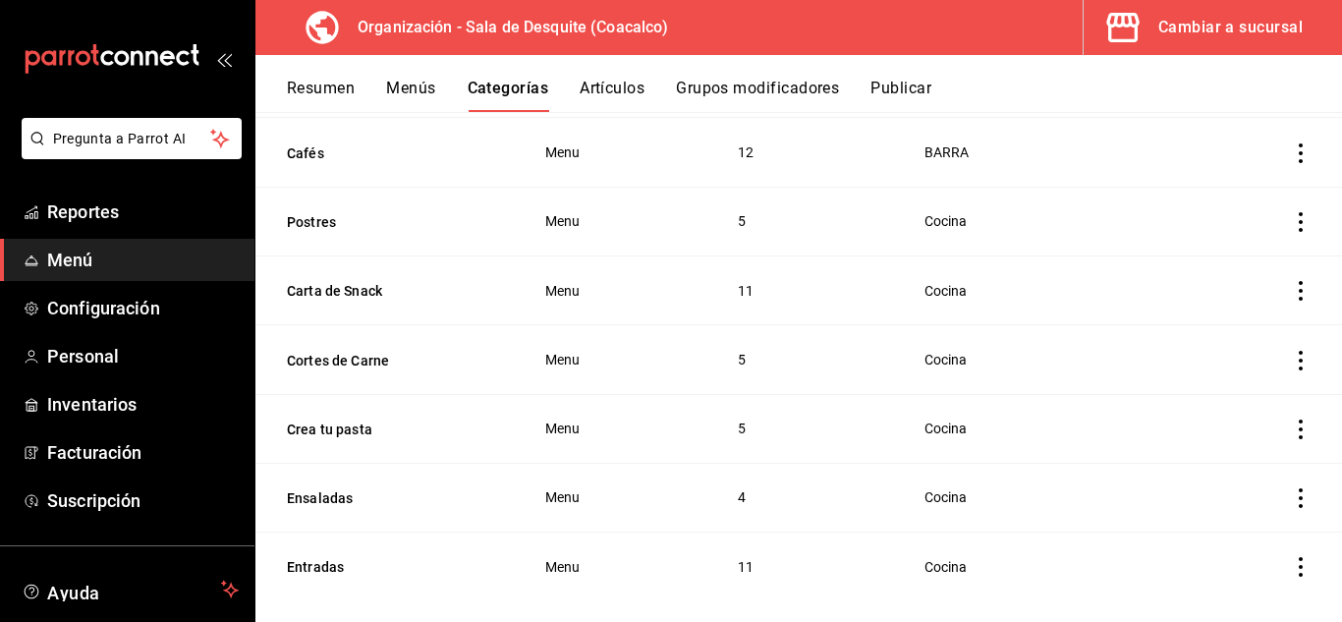
scroll to position [1438, 0]
click at [623, 91] on button "Artículos" at bounding box center [612, 95] width 65 height 33
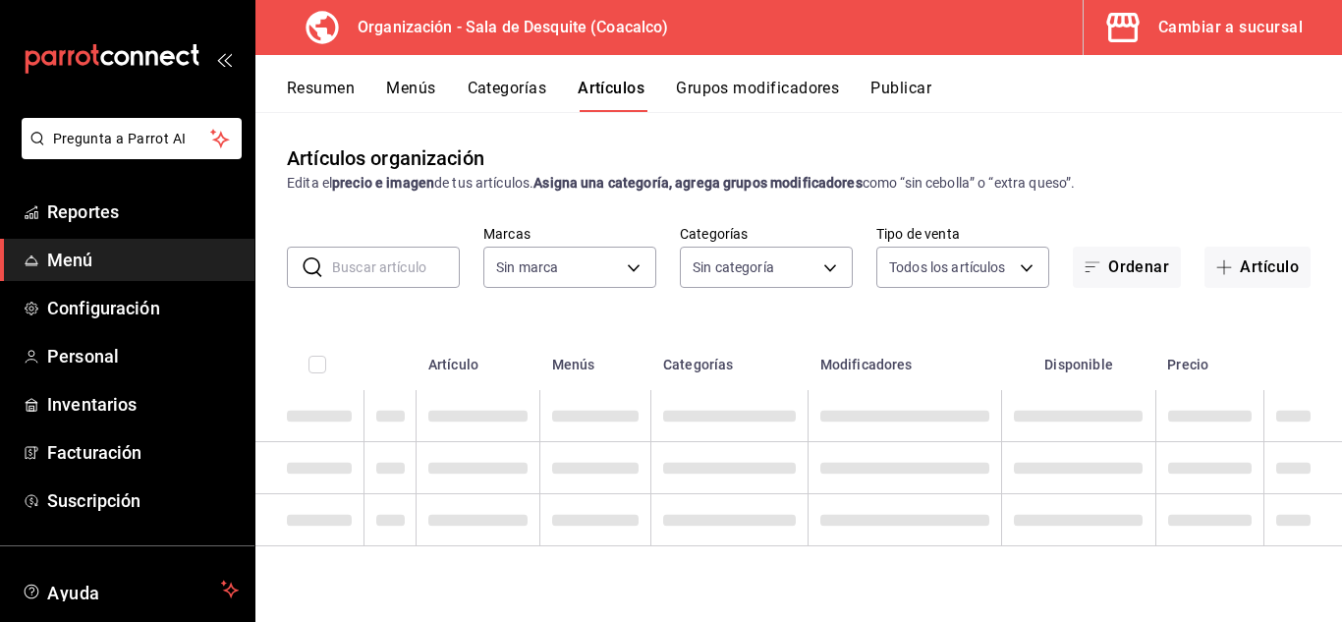
type input "62a8501e-83aa-44fc-a14d-b1e4ad847988"
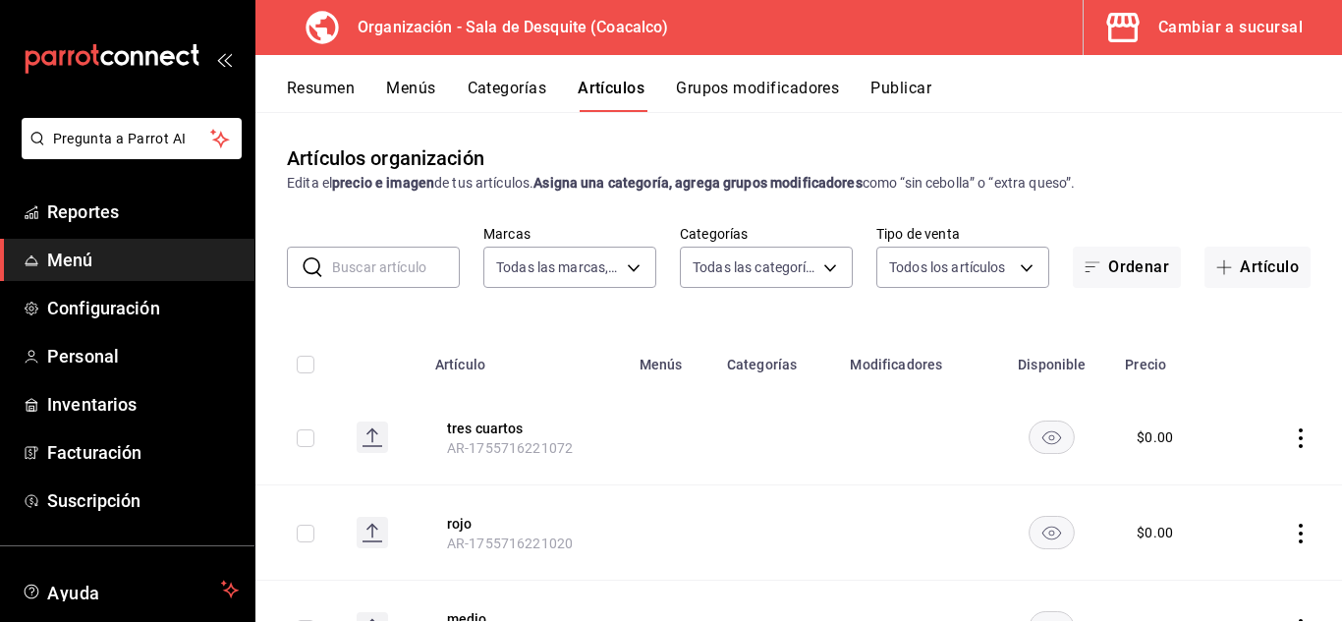
type input "166245bc-2b74-42f2-a05b-673d3d312478,71ed7736-f644-45bf-b920-1606ece571f7,93357…"
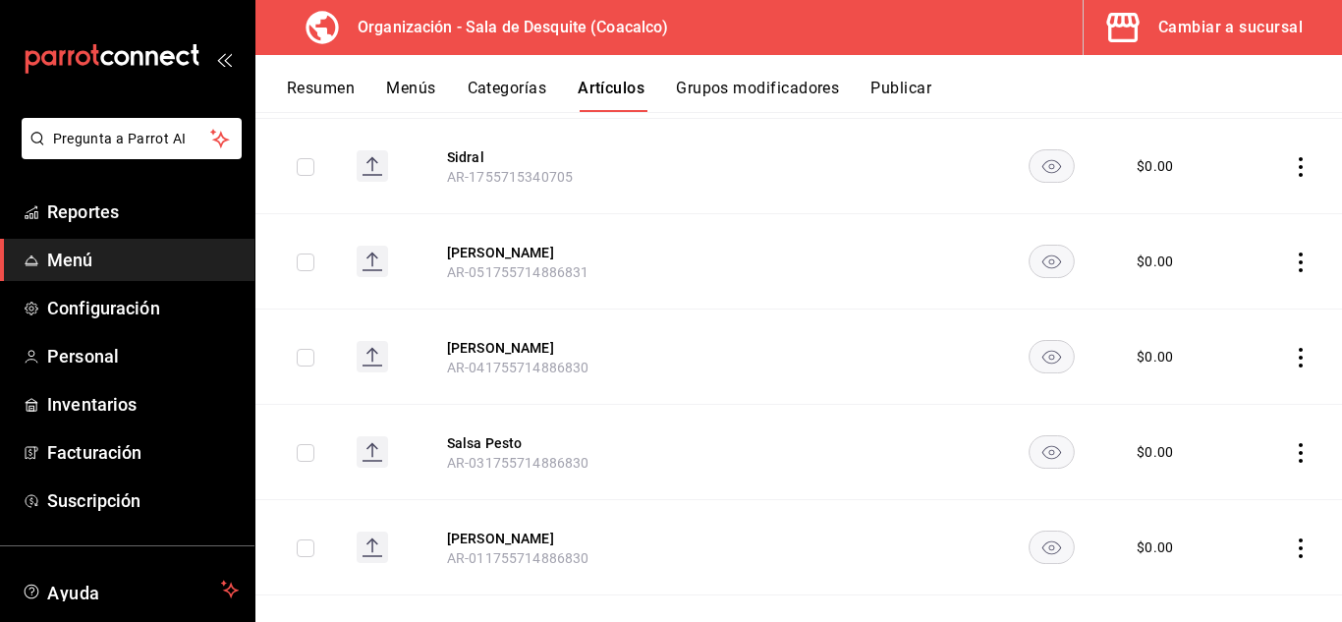
scroll to position [1037, 0]
click at [415, 87] on button "Menús" at bounding box center [410, 95] width 49 height 33
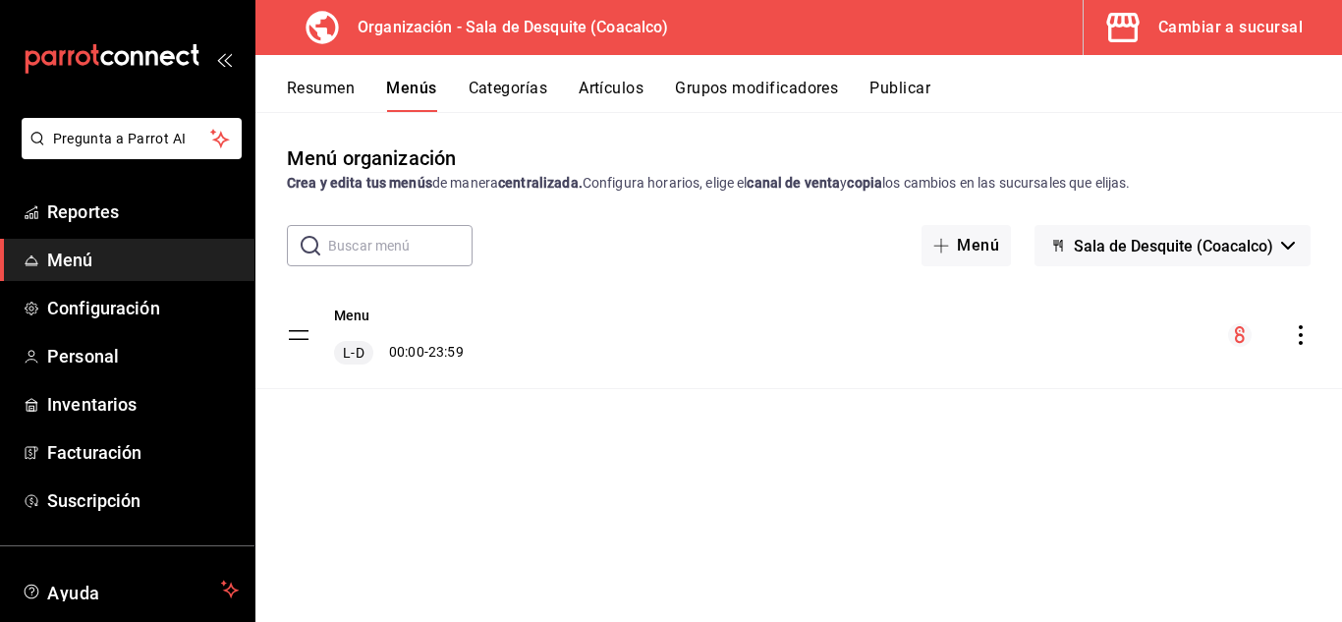
click at [1157, 250] on span "Sala de Desquite (Coacalco)" at bounding box center [1173, 246] width 199 height 19
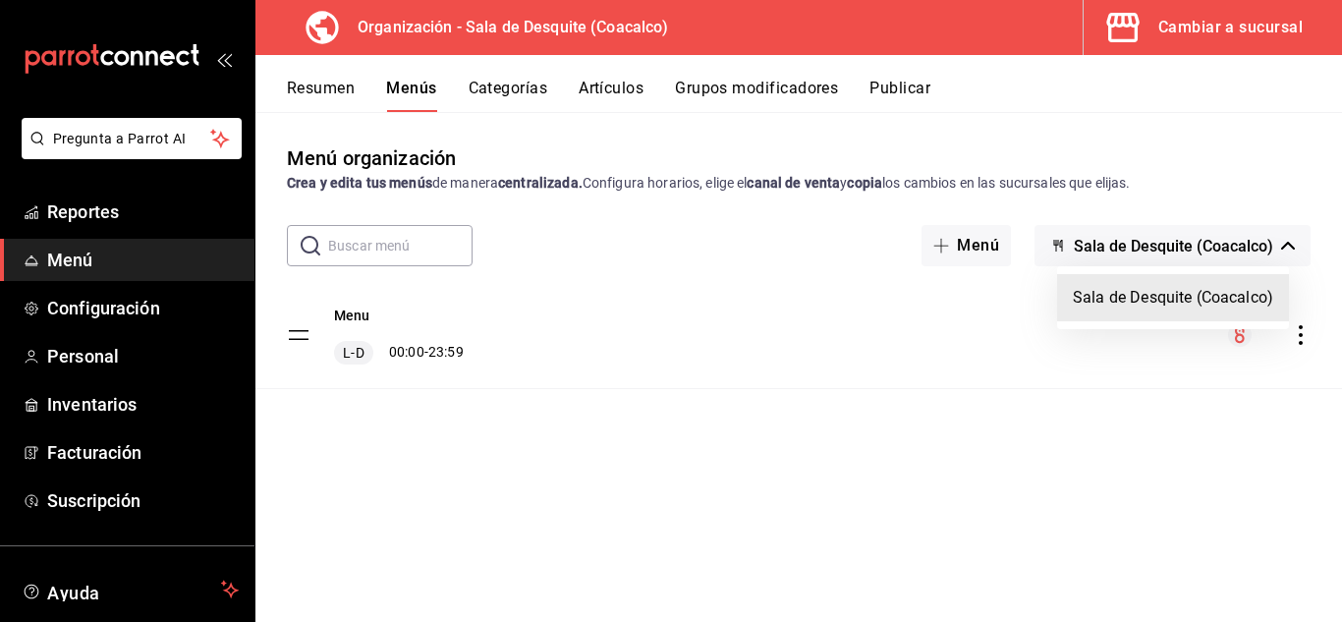
click at [1124, 296] on li "Sala de Desquite (Coacalco)" at bounding box center [1173, 297] width 232 height 47
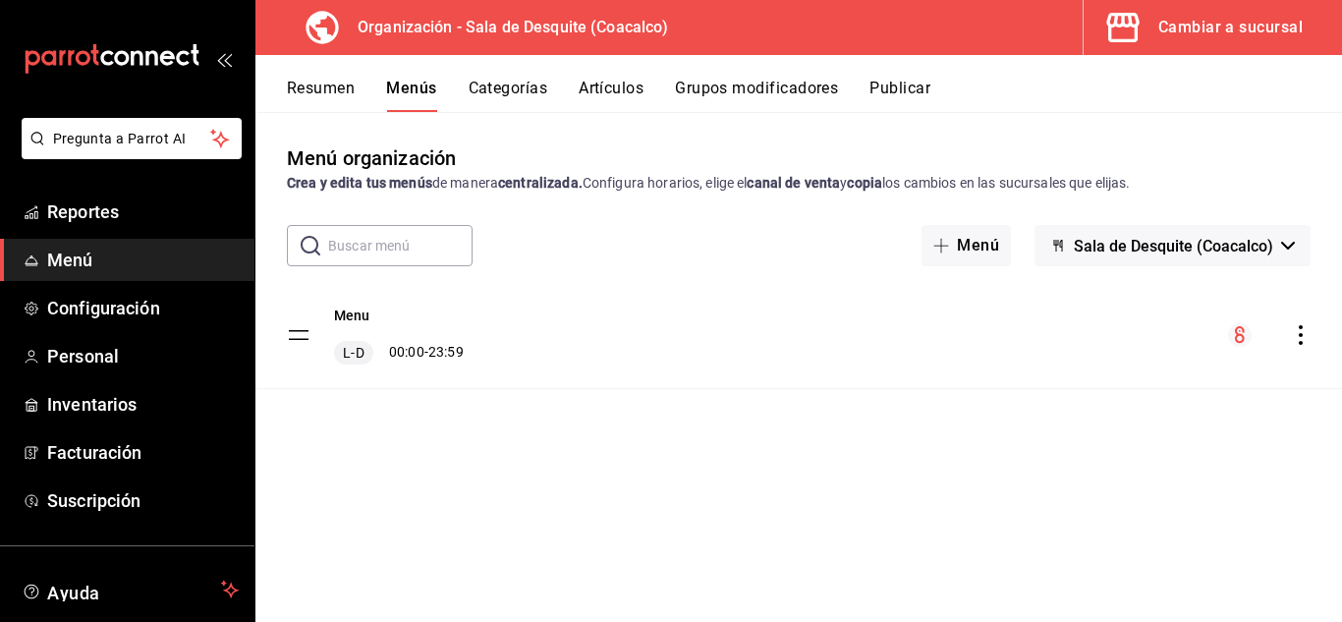
click at [1035, 225] on button "Sala de Desquite (Coacalco)" at bounding box center [1173, 245] width 276 height 41
